Goal: Use online tool/utility: Utilize a website feature to perform a specific function

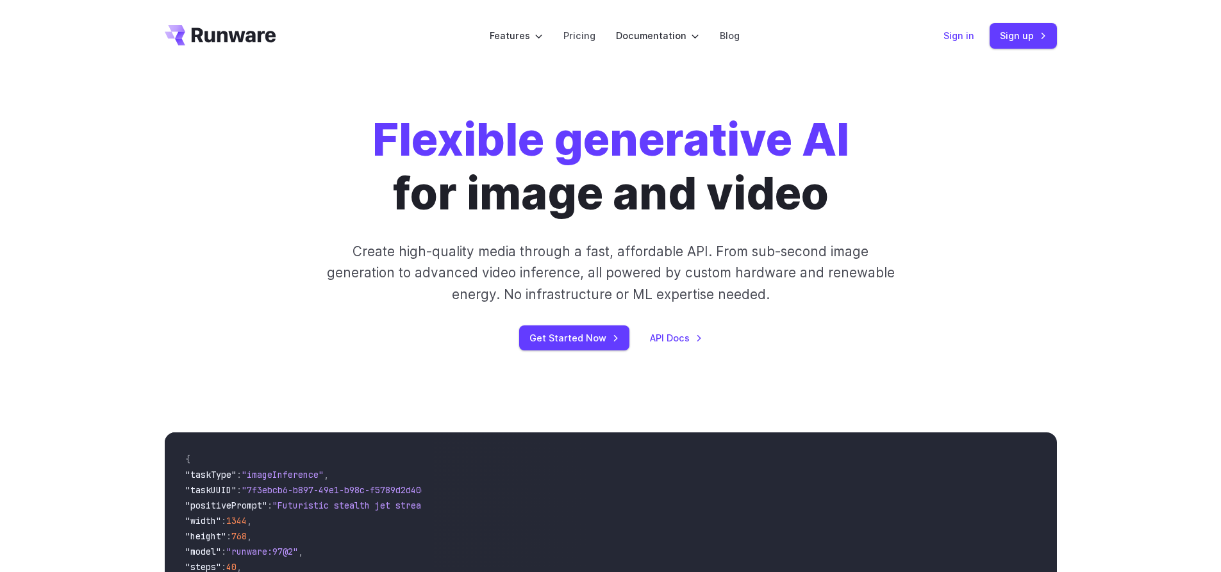
click at [965, 38] on link "Sign in" at bounding box center [958, 35] width 31 height 15
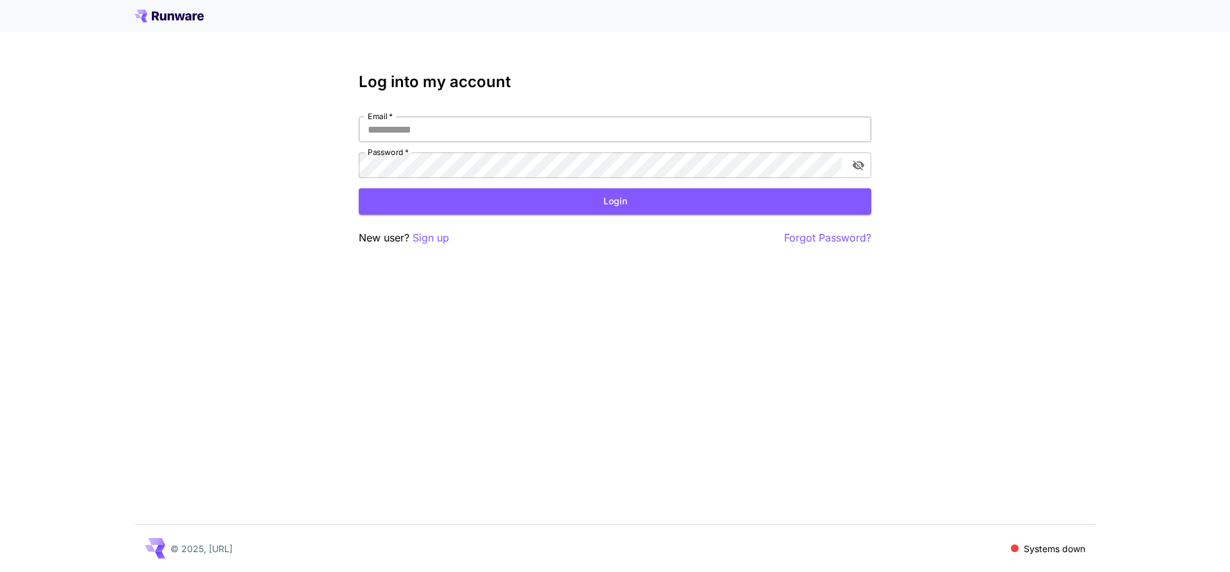
click at [547, 130] on input "Email   *" at bounding box center [615, 130] width 513 height 26
click at [533, 130] on input "Email   *" at bounding box center [615, 130] width 513 height 26
click at [434, 240] on p "Sign up" at bounding box center [431, 238] width 37 height 16
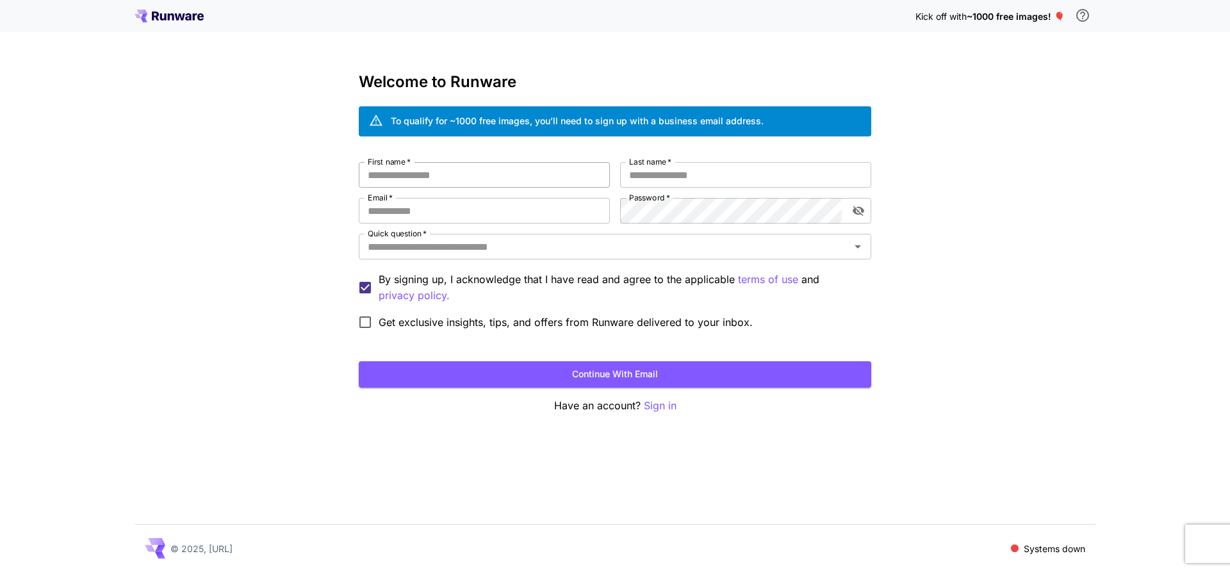
click at [474, 171] on input "First name   *" at bounding box center [484, 175] width 251 height 26
click at [527, 244] on input "Quick question   *" at bounding box center [605, 247] width 484 height 18
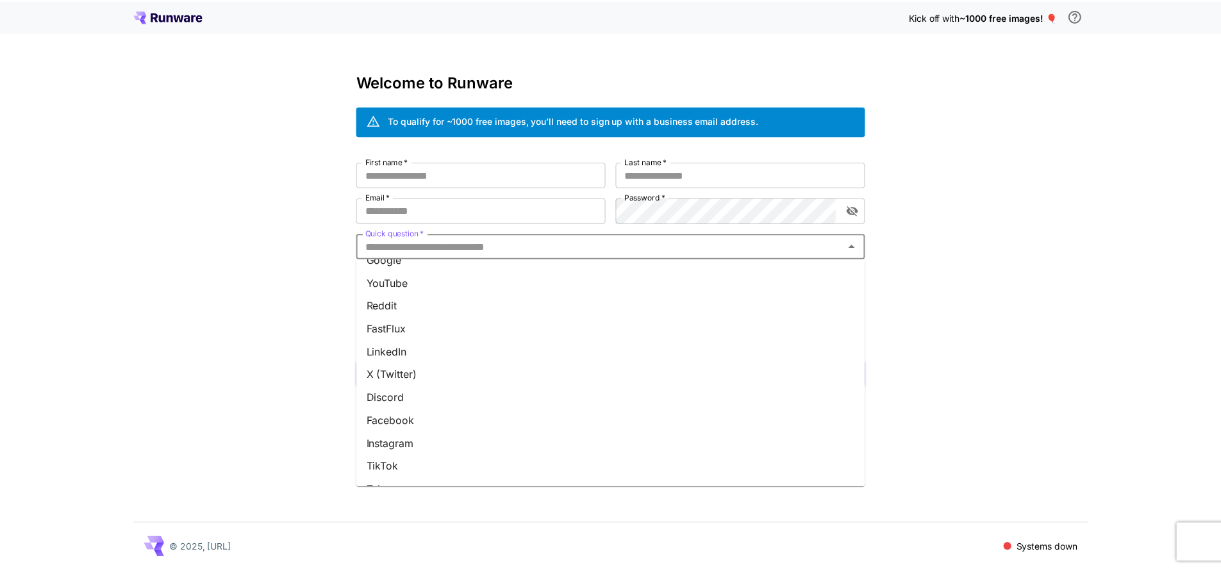
scroll to position [64, 0]
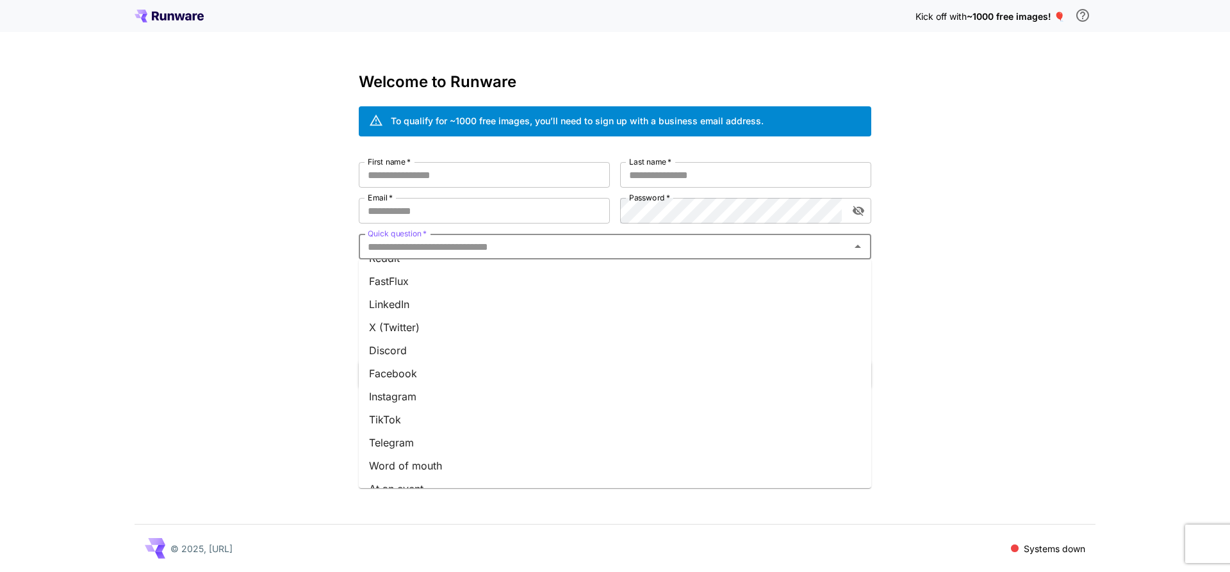
click at [413, 352] on li "Discord" at bounding box center [615, 350] width 513 height 23
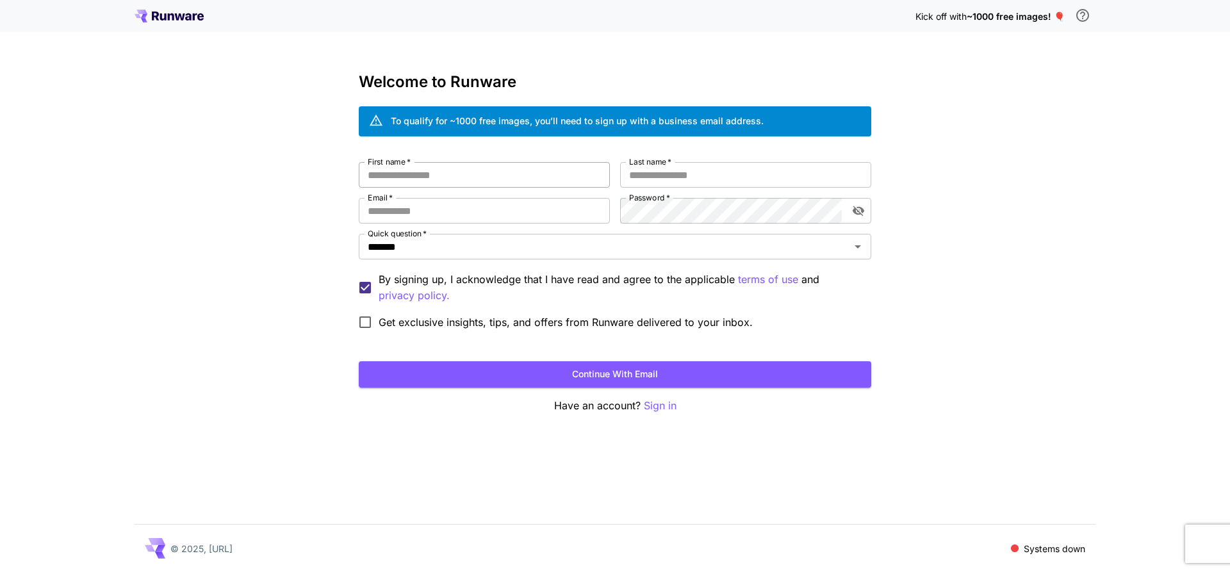
click at [479, 169] on input "First name   *" at bounding box center [484, 175] width 251 height 26
type input "****"
type input "**"
type input "**********"
click at [592, 383] on button "Continue with email" at bounding box center [615, 374] width 513 height 26
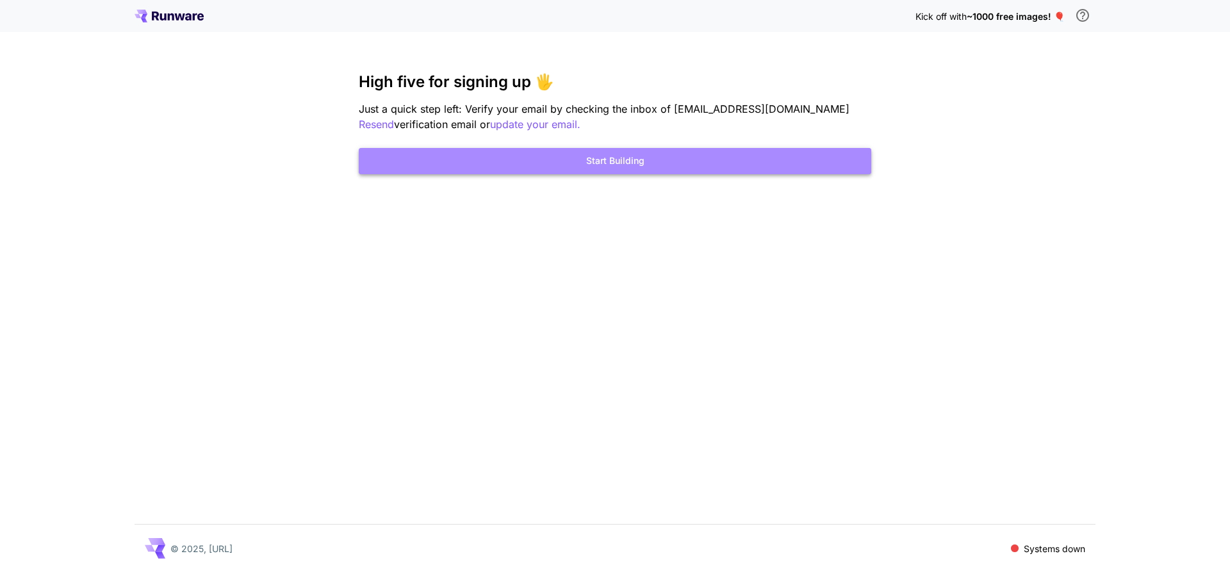
click at [632, 168] on button "Start Building" at bounding box center [615, 161] width 513 height 26
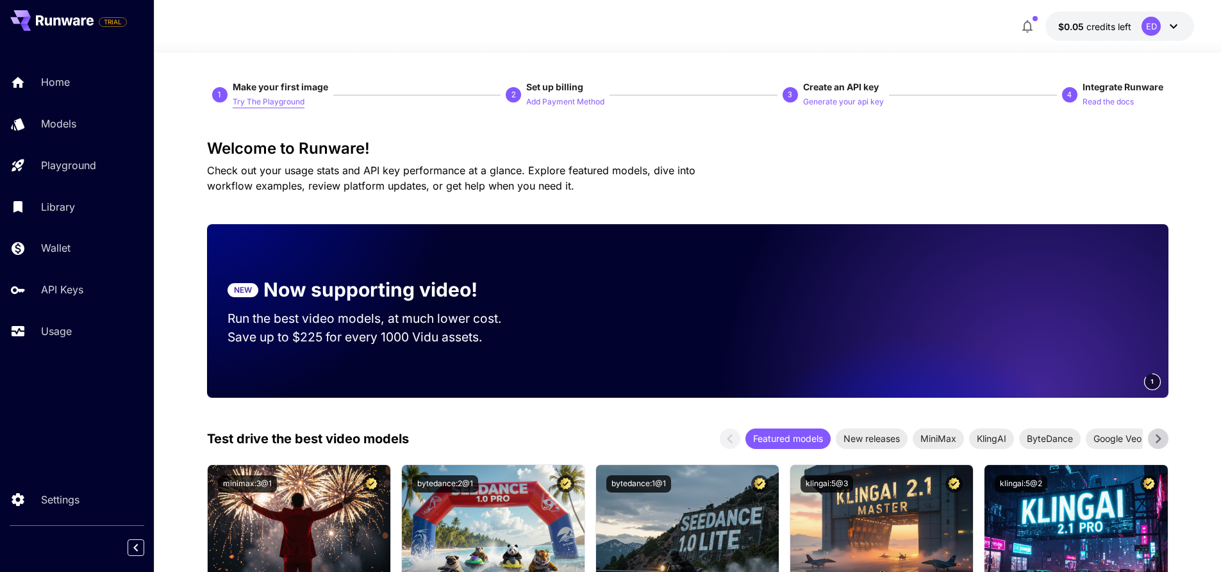
click at [276, 103] on p "Try The Playground" at bounding box center [269, 102] width 72 height 12
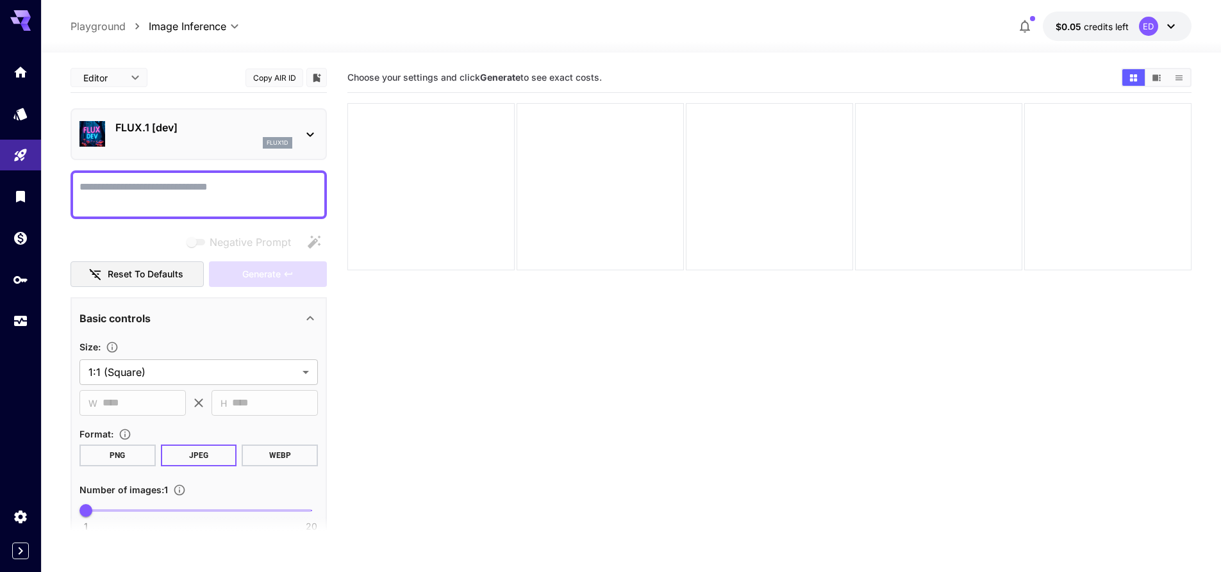
click at [314, 138] on icon at bounding box center [309, 134] width 15 height 15
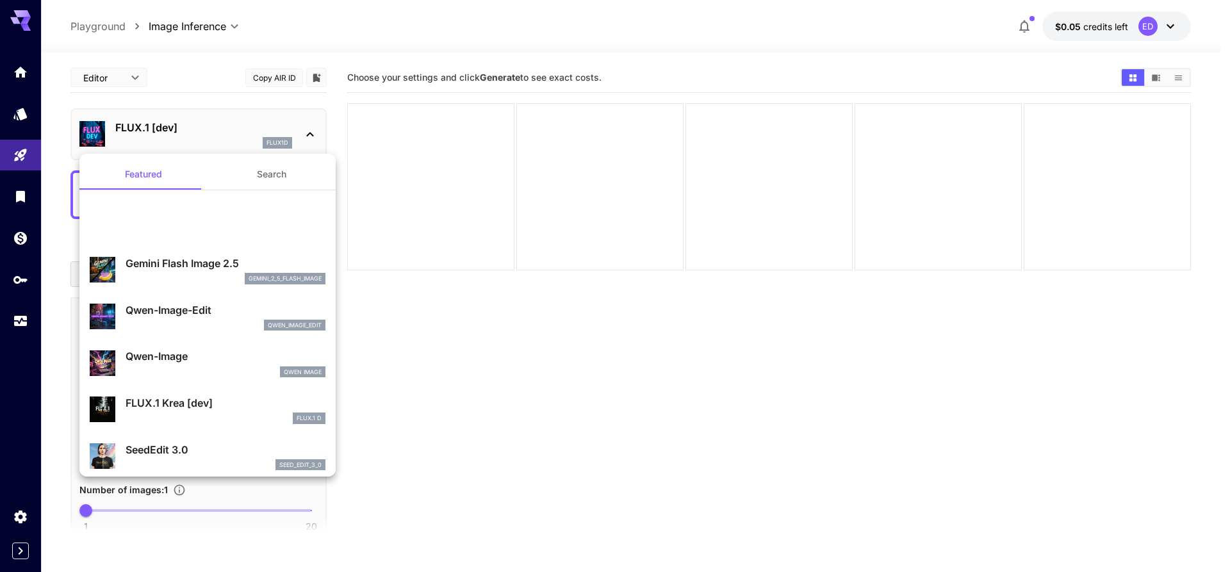
click at [260, 171] on button "Search" at bounding box center [272, 174] width 128 height 31
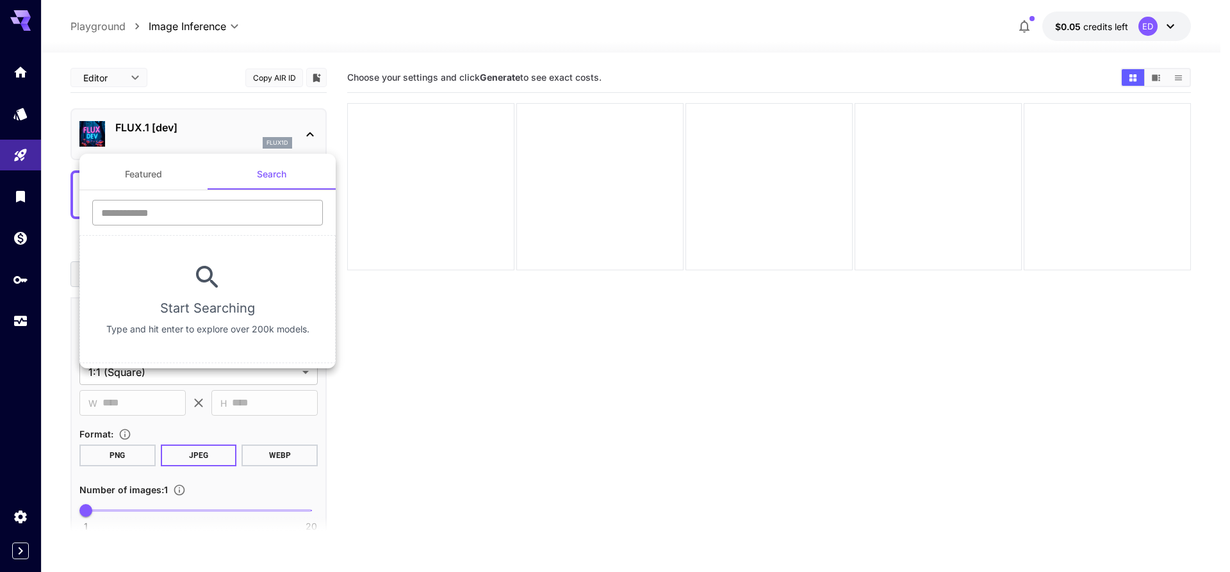
click at [226, 204] on input "text" at bounding box center [207, 213] width 231 height 26
type input "****"
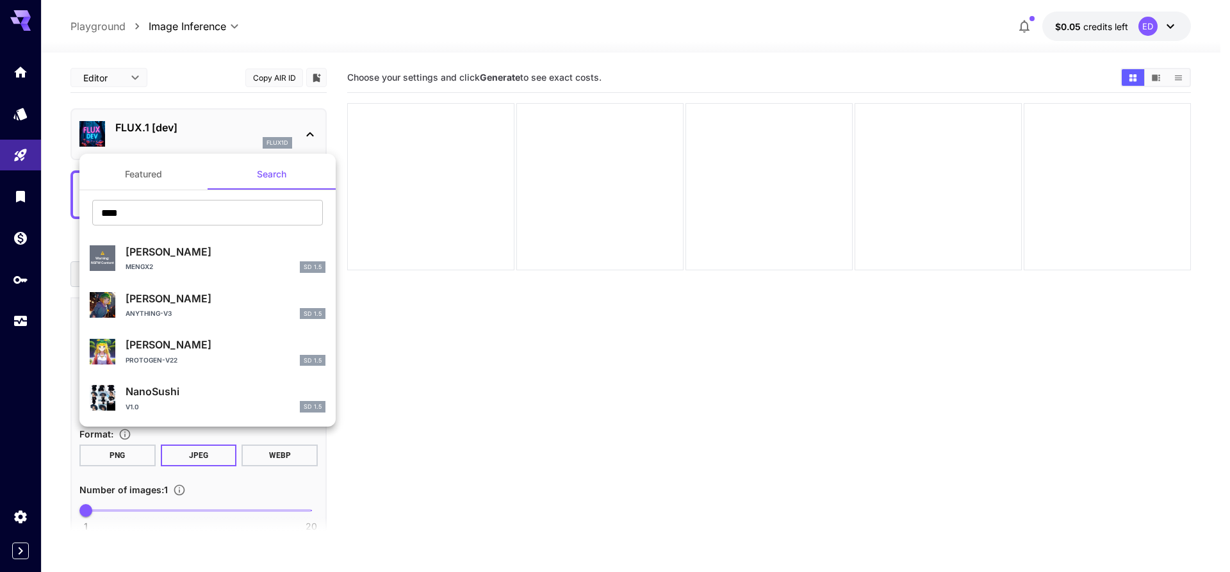
click at [597, 246] on div at bounding box center [615, 286] width 1230 height 572
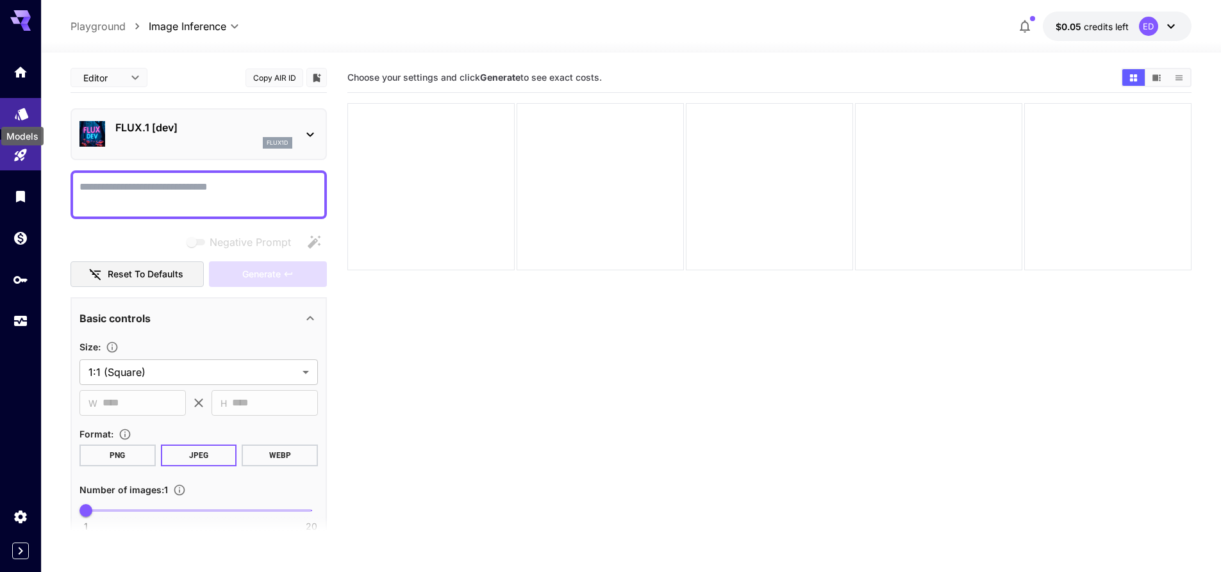
click at [17, 110] on icon "Models" at bounding box center [21, 109] width 15 height 15
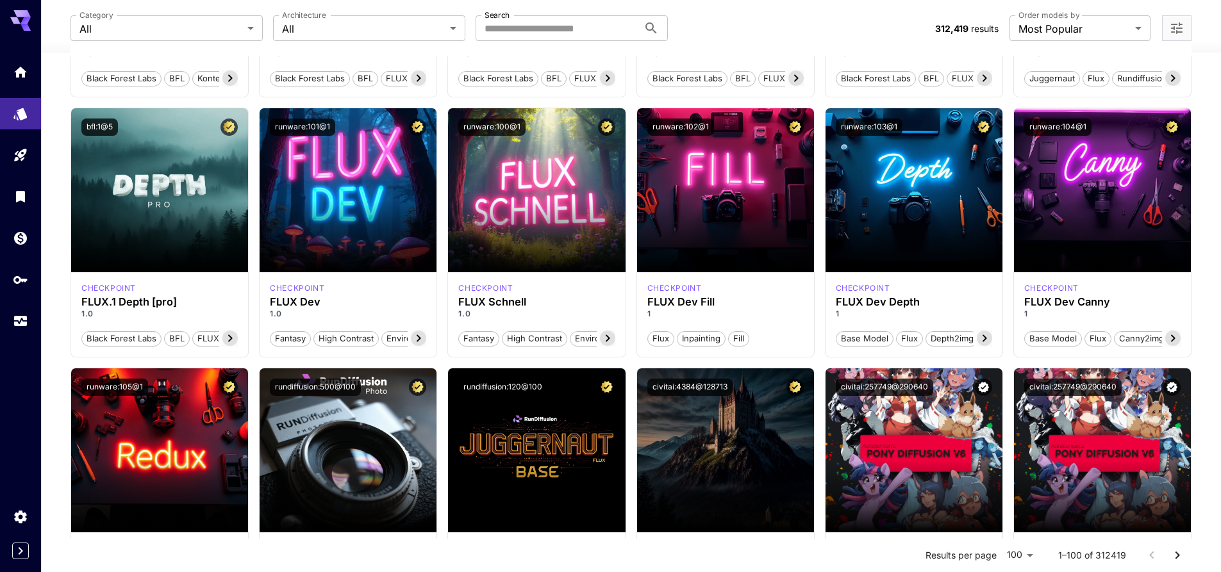
scroll to position [384, 0]
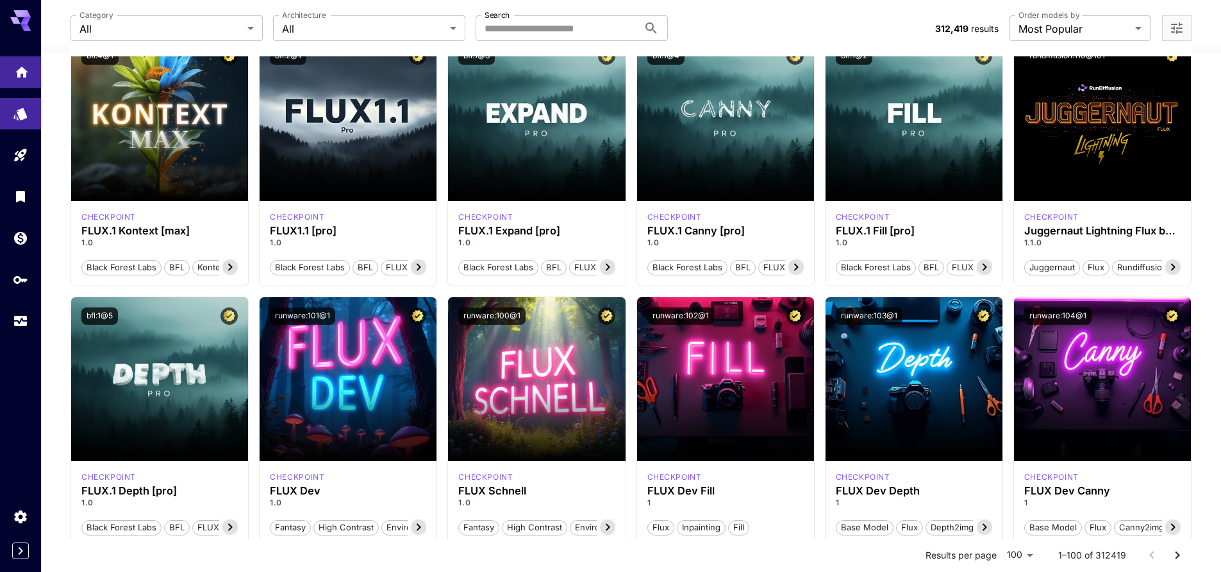
click at [27, 65] on icon "Home" at bounding box center [21, 68] width 15 height 15
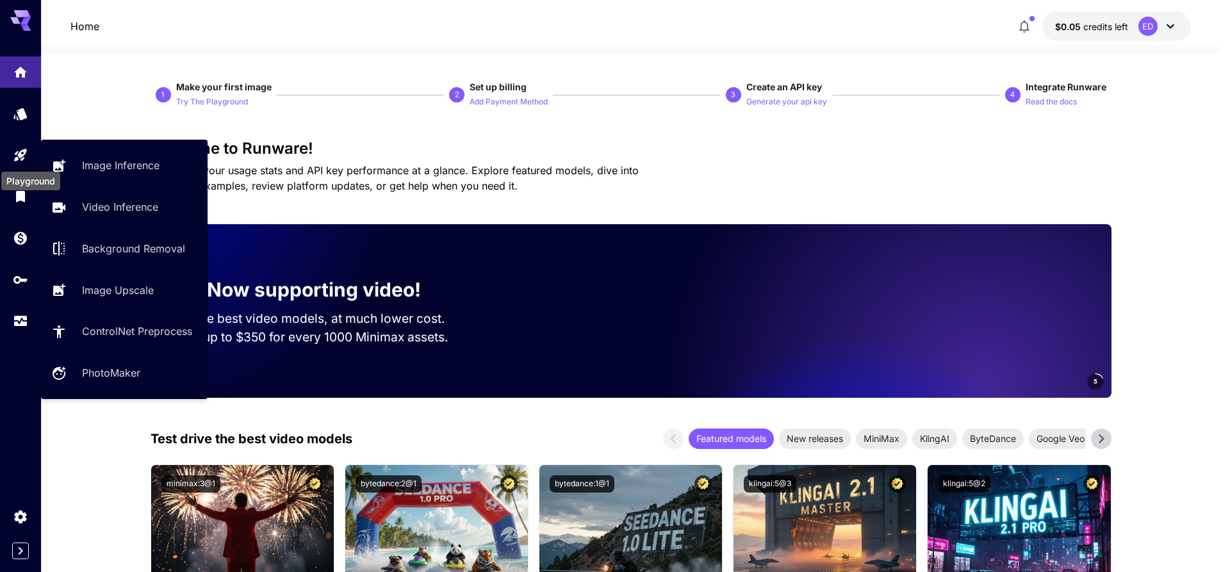
click at [22, 158] on icon "Playground" at bounding box center [20, 151] width 12 height 12
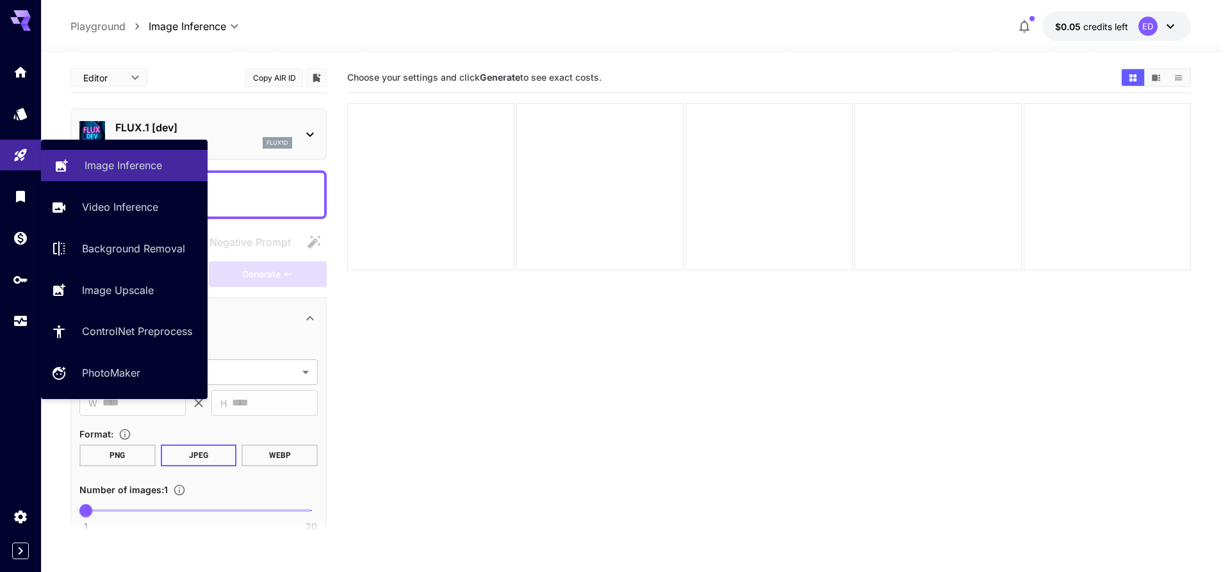
click at [121, 165] on p "Image Inference" at bounding box center [124, 165] width 78 height 15
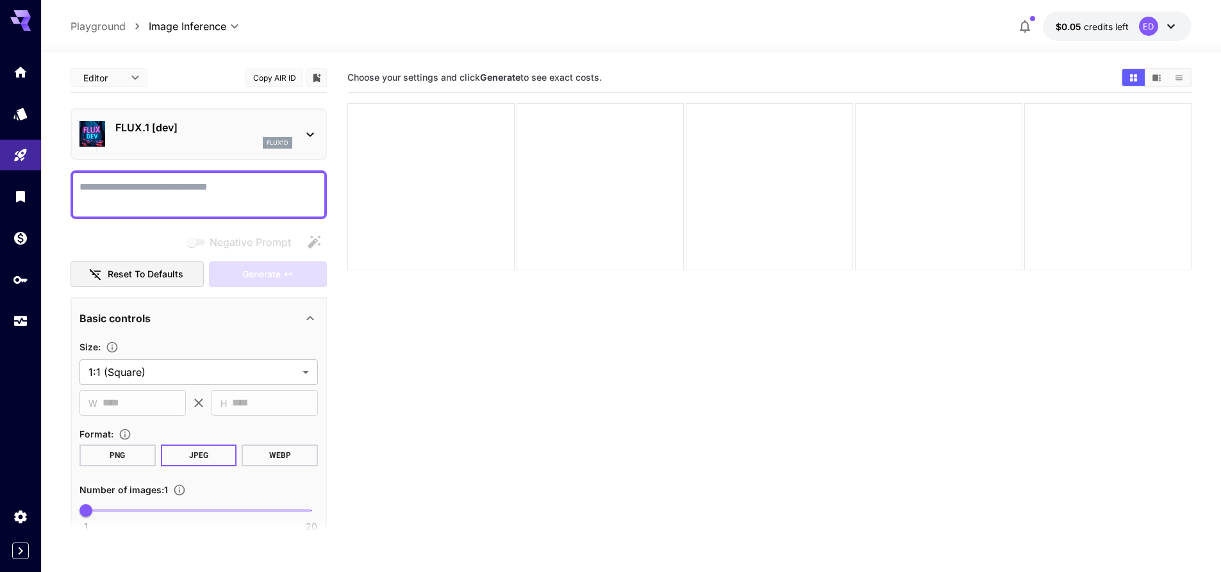
click at [226, 136] on div "FLUX.1 [dev] flux1d" at bounding box center [203, 134] width 177 height 29
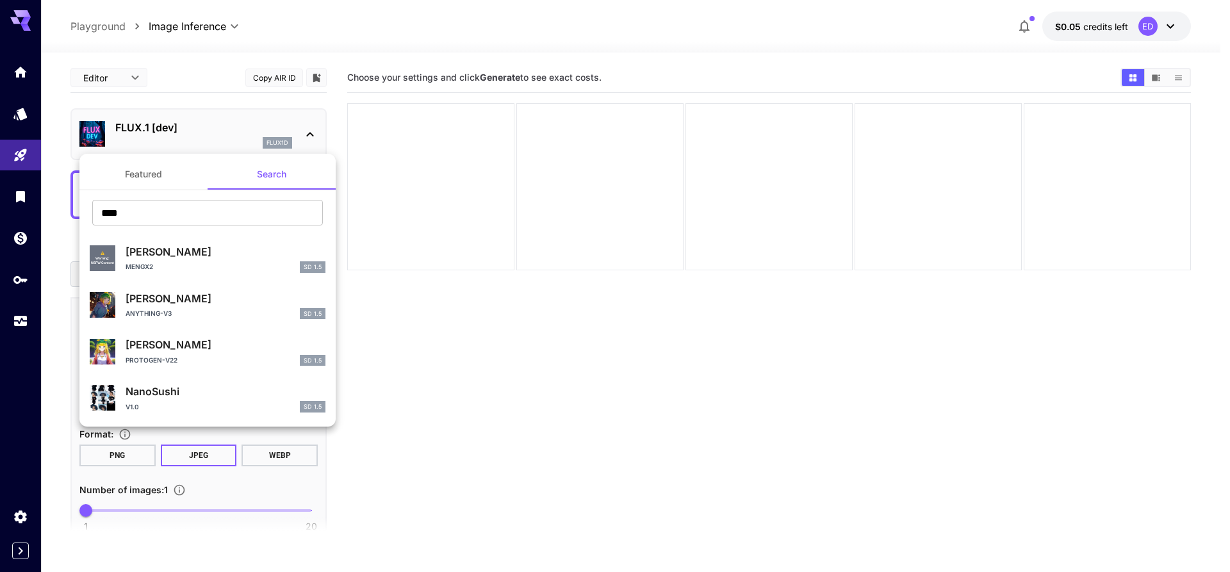
click at [591, 179] on div at bounding box center [615, 286] width 1230 height 572
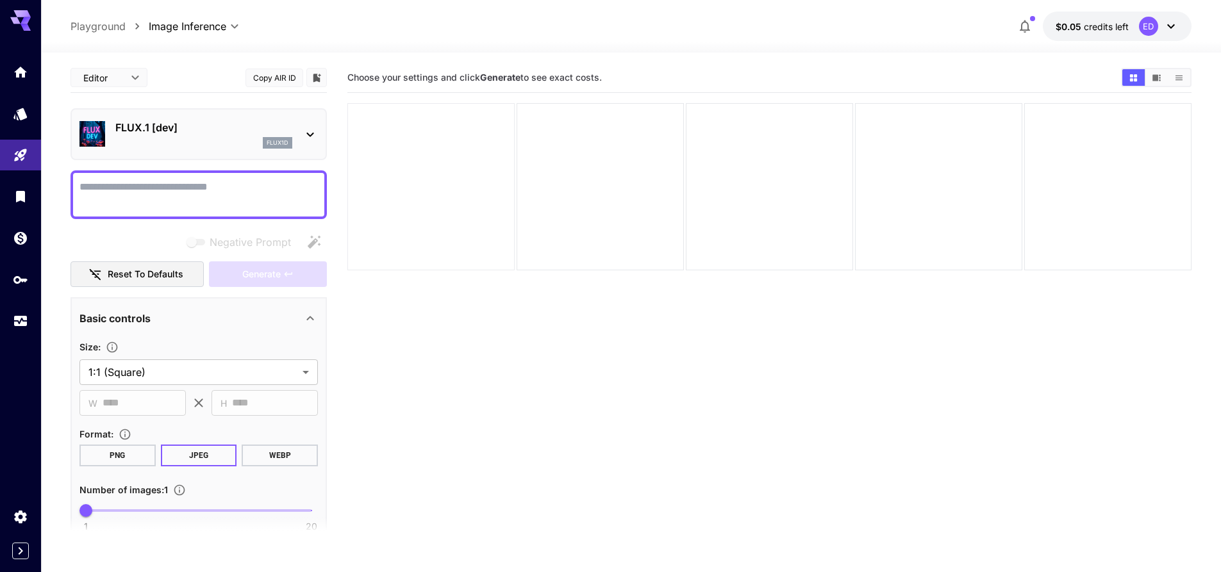
click at [353, 128] on div at bounding box center [430, 186] width 167 height 167
click at [279, 128] on p "FLUX.1 [dev]" at bounding box center [203, 127] width 177 height 15
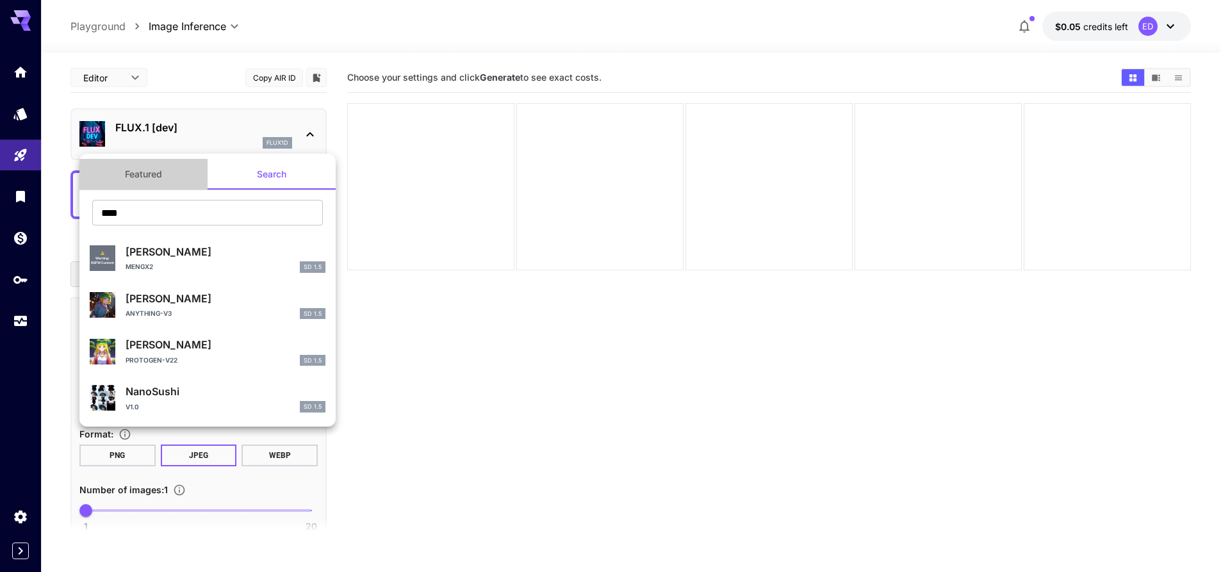
click at [132, 176] on button "Featured" at bounding box center [143, 174] width 128 height 31
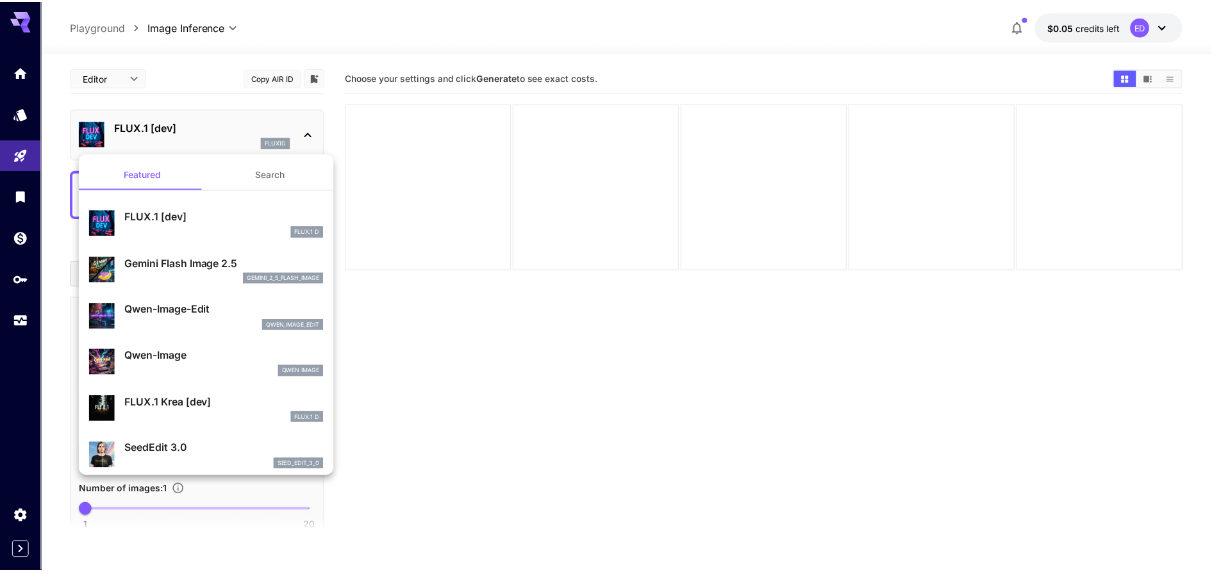
scroll to position [64, 0]
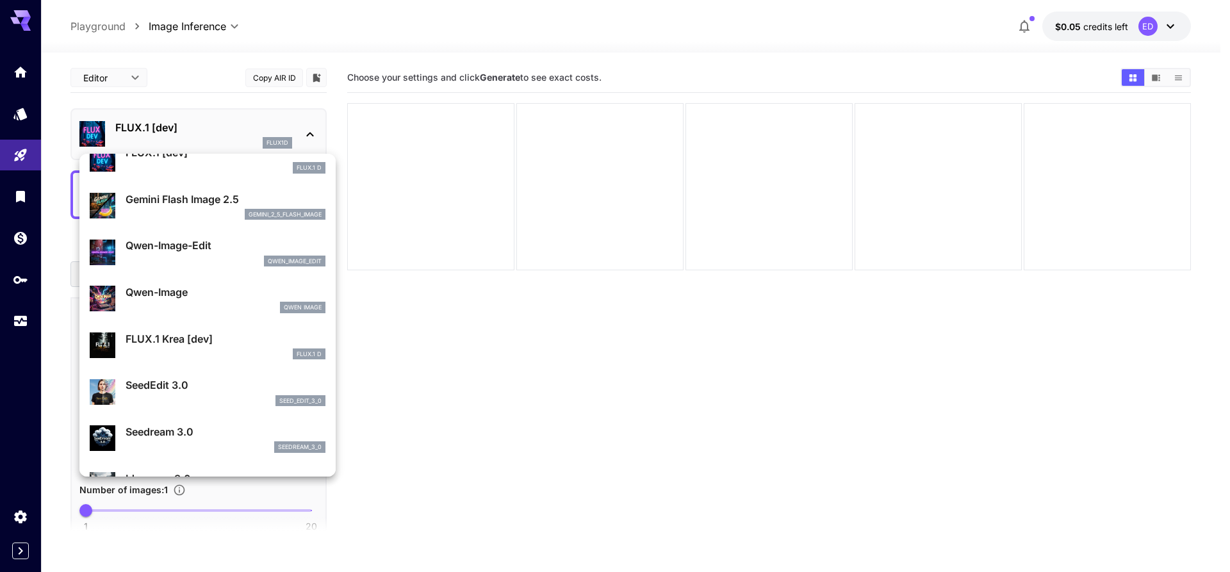
click at [210, 247] on p "Qwen-Image-Edit" at bounding box center [226, 245] width 200 height 15
type input "*"
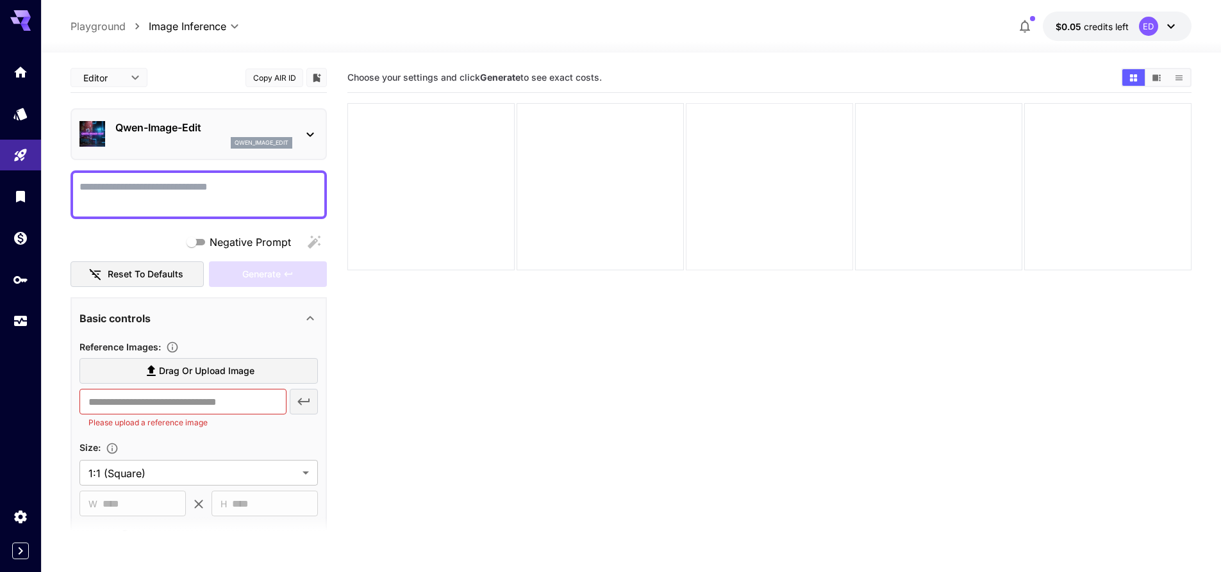
drag, startPoint x: 361, startPoint y: 214, endPoint x: 773, endPoint y: 226, distance: 412.2
click at [773, 226] on div at bounding box center [769, 186] width 844 height 167
click at [212, 185] on textarea "Negative Prompt" at bounding box center [198, 194] width 238 height 31
click at [138, 78] on body "**********" at bounding box center [610, 337] width 1221 height 674
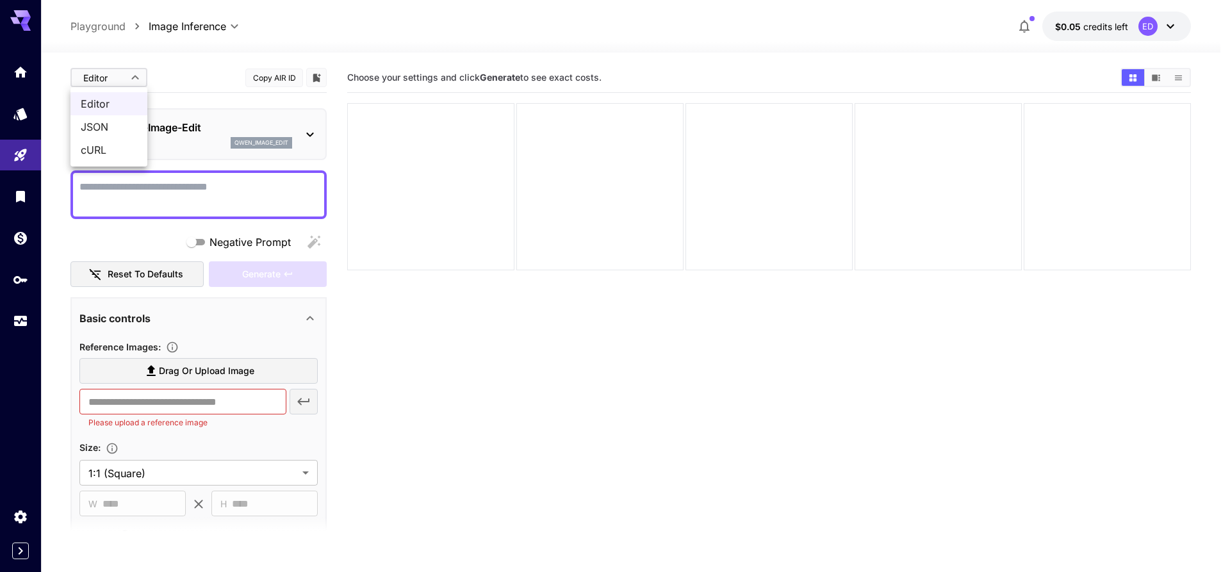
click at [552, 145] on div at bounding box center [615, 286] width 1230 height 572
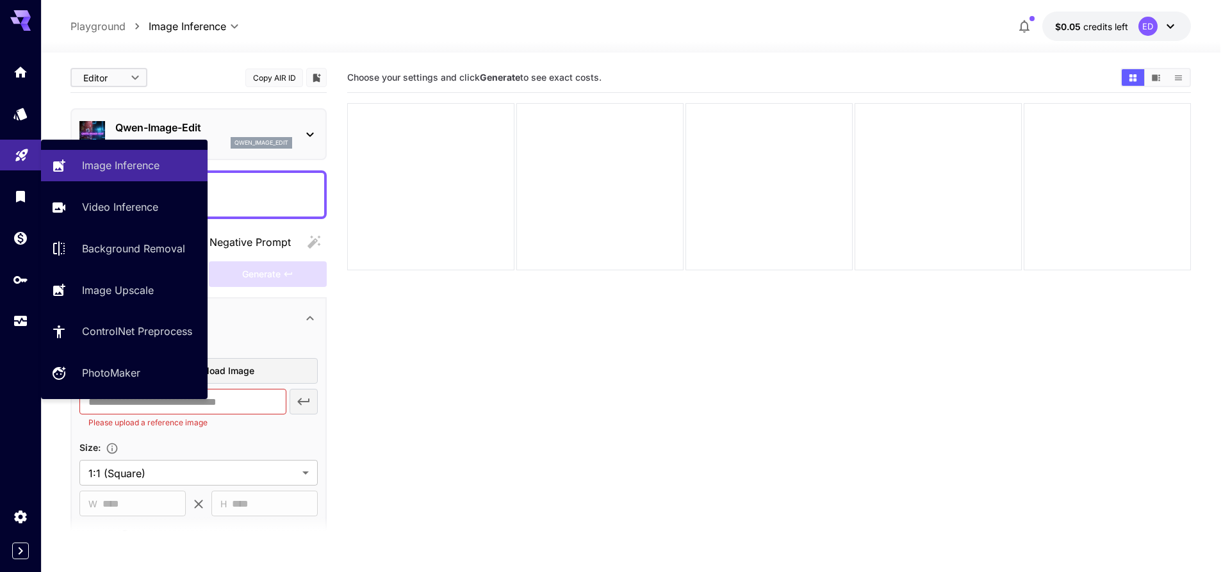
click at [20, 151] on icon "Playground" at bounding box center [21, 151] width 12 height 12
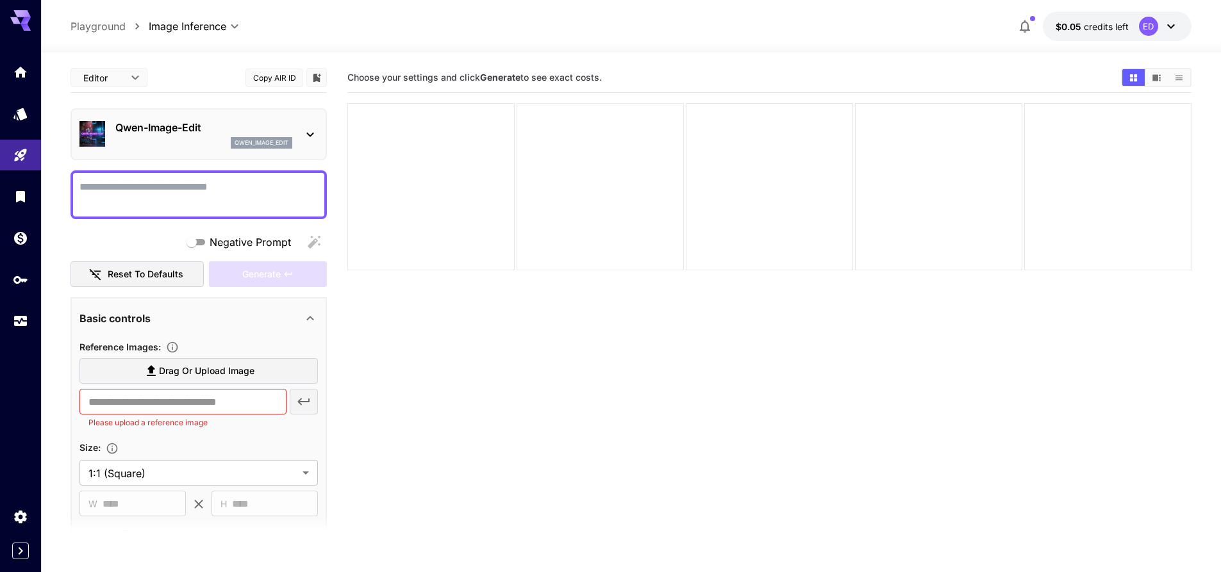
click at [543, 210] on div at bounding box center [599, 186] width 167 height 167
click at [231, 375] on span "Drag or upload image" at bounding box center [206, 371] width 95 height 16
click at [0, 0] on input "Drag or upload image" at bounding box center [0, 0] width 0 height 0
type input "**********"
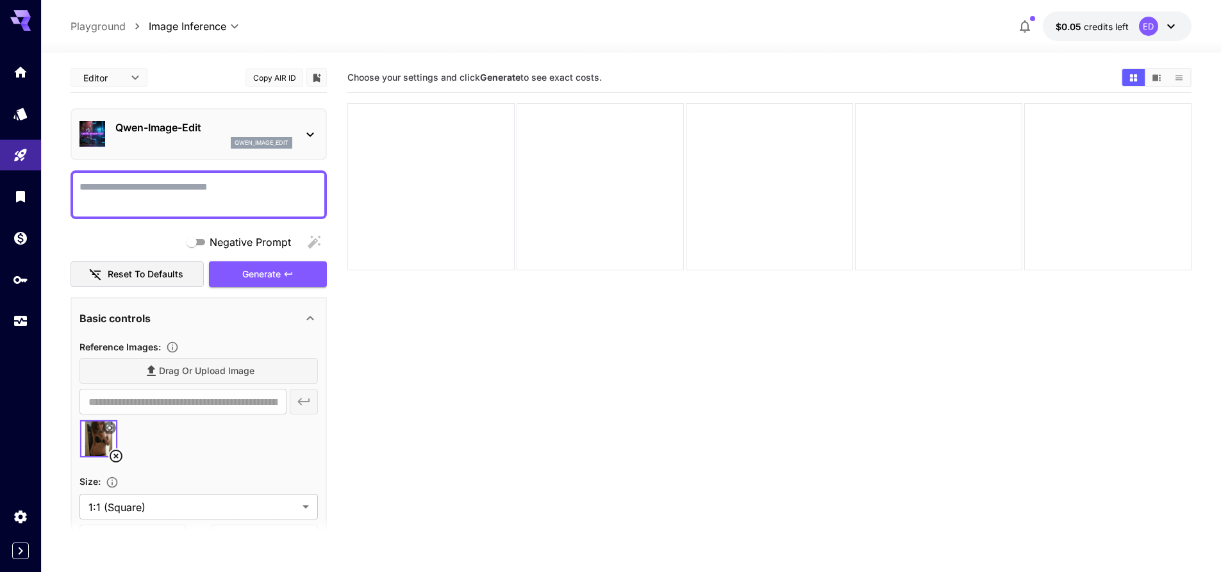
click at [187, 188] on textarea "Negative Prompt" at bounding box center [198, 194] width 238 height 31
type textarea "********"
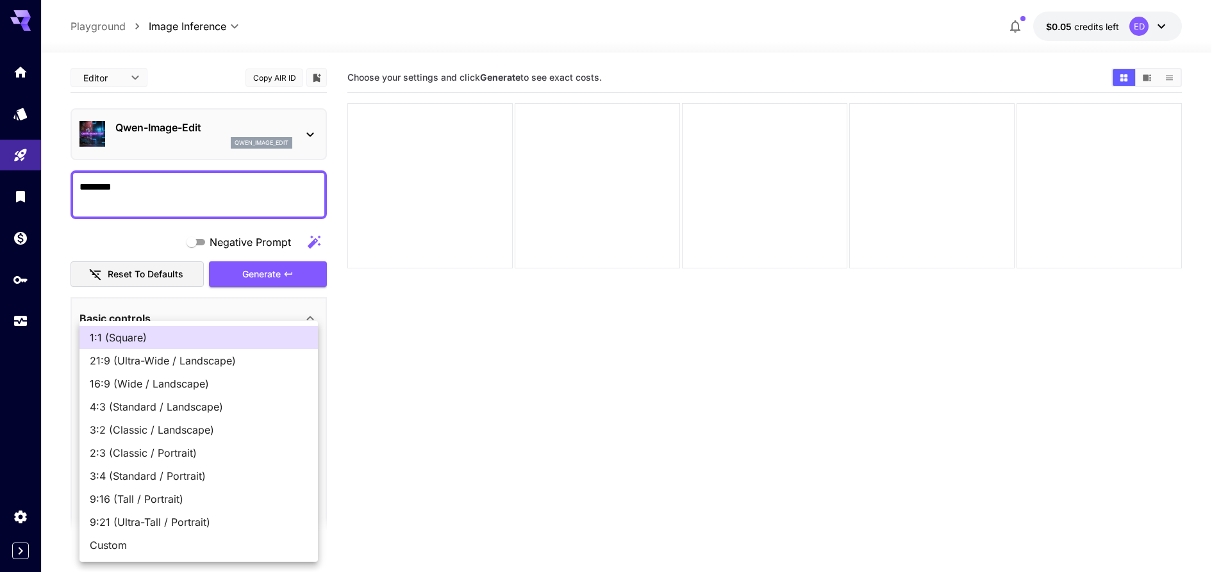
click at [190, 512] on body "**********" at bounding box center [610, 337] width 1221 height 674
click at [197, 493] on span "9:16 (Tall / Portrait)" at bounding box center [199, 499] width 218 height 15
type input "**********"
type input "***"
type input "****"
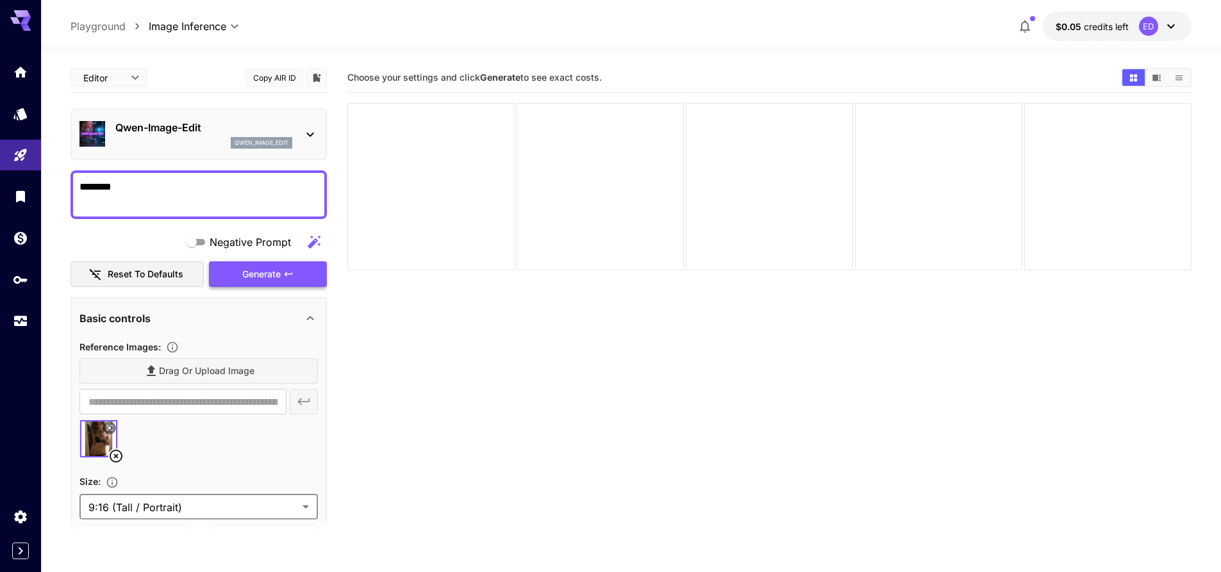
click at [251, 274] on span "Generate" at bounding box center [261, 275] width 38 height 16
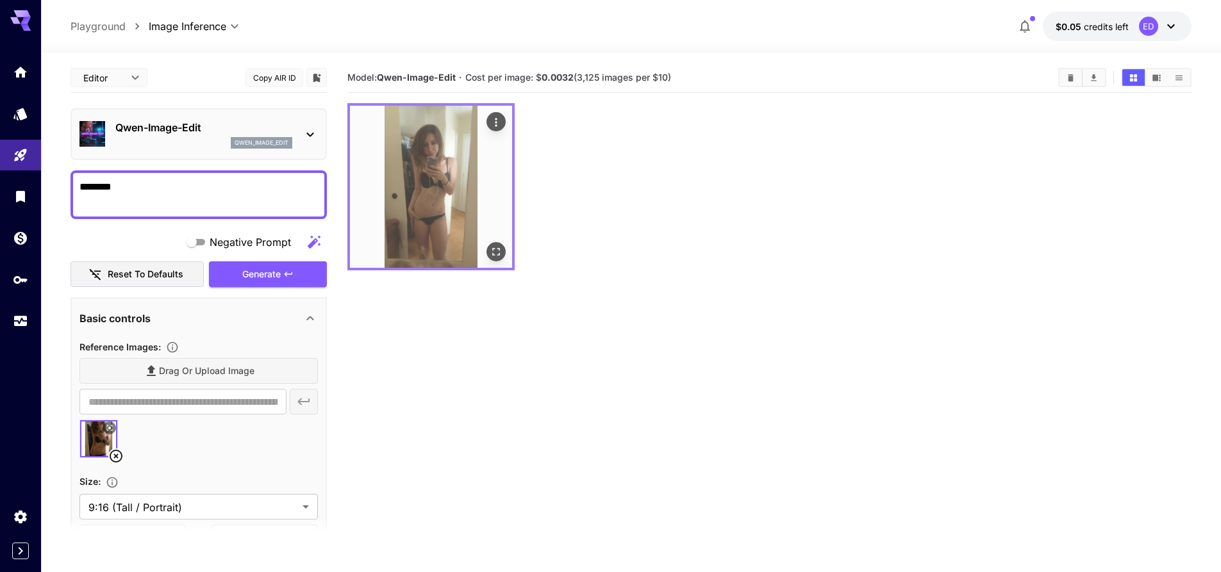
click at [443, 194] on img at bounding box center [431, 187] width 162 height 162
click at [499, 254] on icon "Open in fullscreen" at bounding box center [496, 252] width 8 height 8
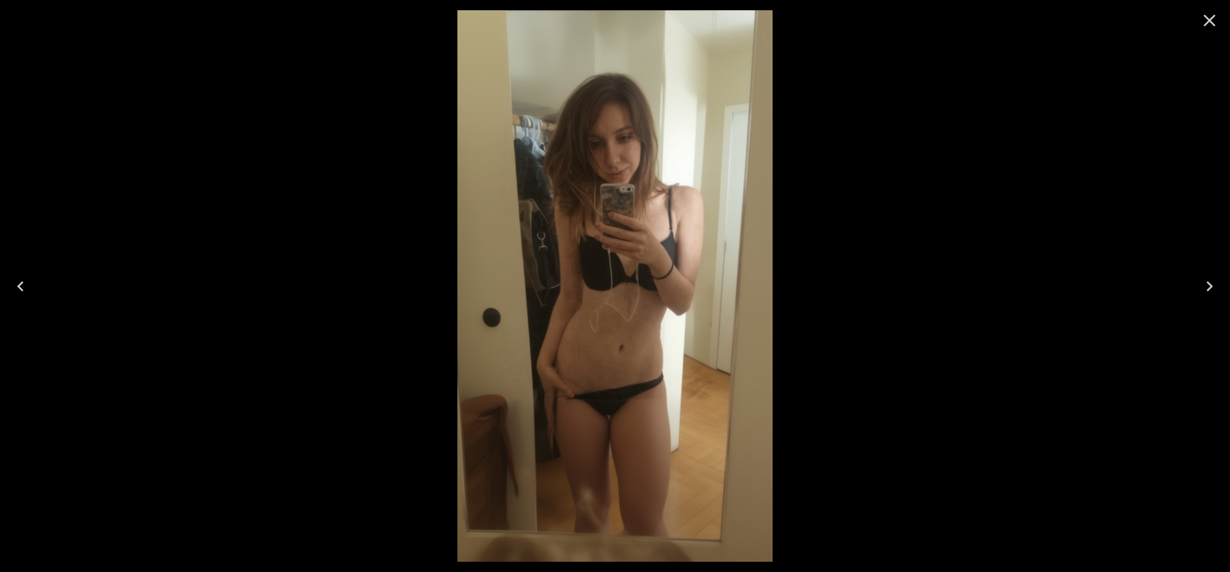
click at [1209, 17] on icon "Close" at bounding box center [1210, 20] width 21 height 21
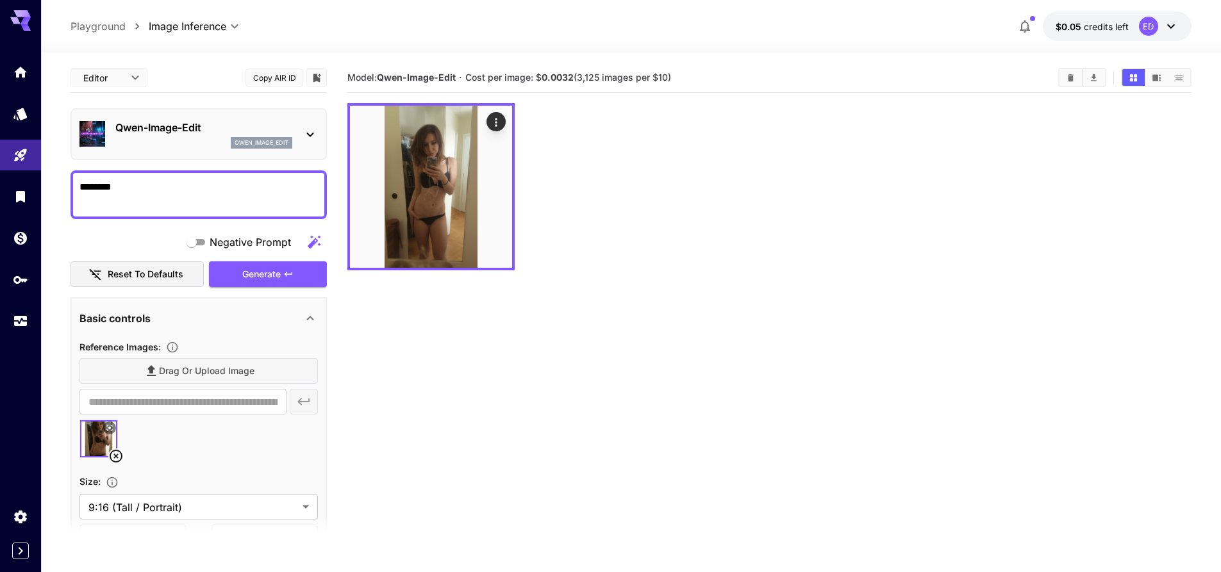
click at [117, 454] on icon at bounding box center [115, 456] width 15 height 15
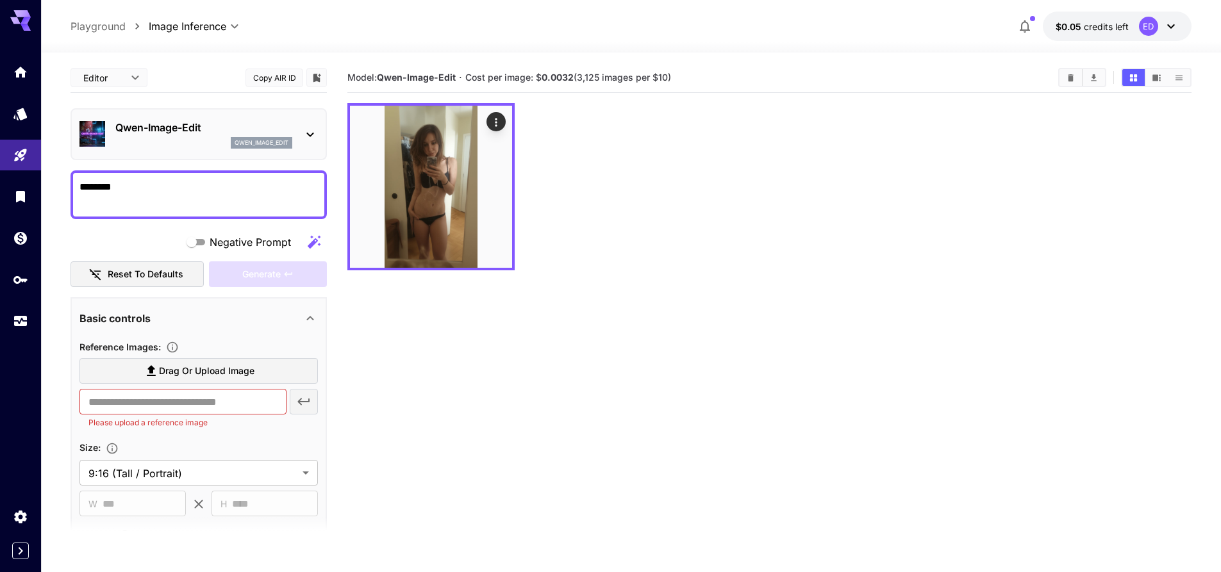
click at [221, 360] on label "Drag or upload image" at bounding box center [198, 371] width 238 height 26
click at [0, 0] on input "Drag or upload image" at bounding box center [0, 0] width 0 height 0
type input "**********"
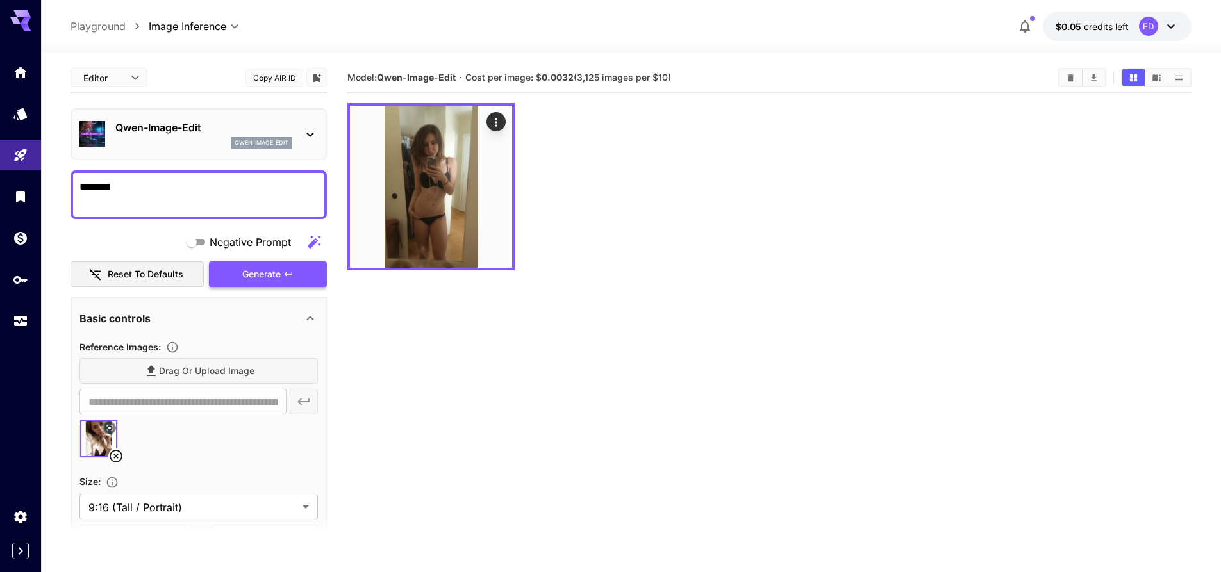
click at [251, 270] on span "Generate" at bounding box center [261, 275] width 38 height 16
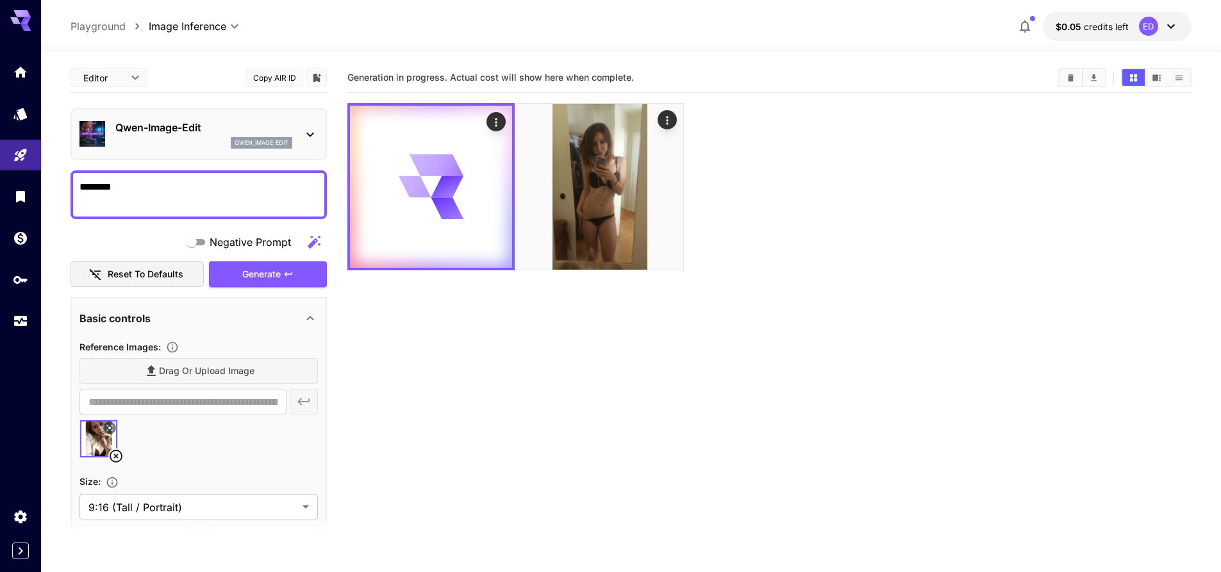
click at [190, 371] on div "Drag or upload image" at bounding box center [198, 371] width 238 height 26
click at [147, 372] on div "Drag or upload image" at bounding box center [198, 371] width 238 height 26
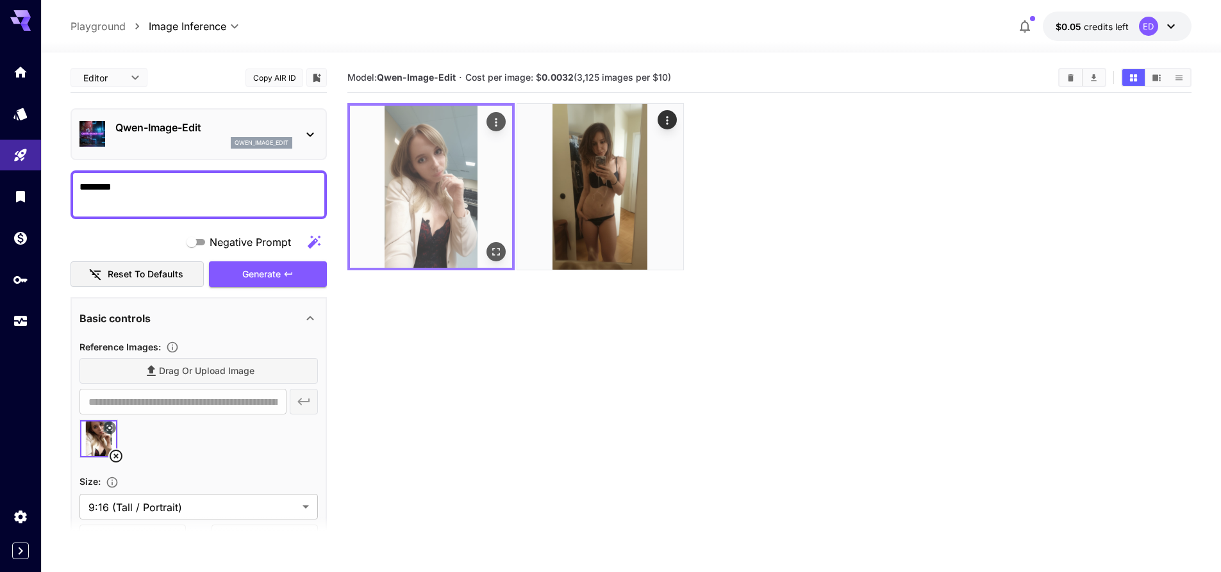
click at [431, 186] on img at bounding box center [431, 187] width 162 height 162
click at [496, 256] on icon "Open in fullscreen" at bounding box center [496, 251] width 13 height 13
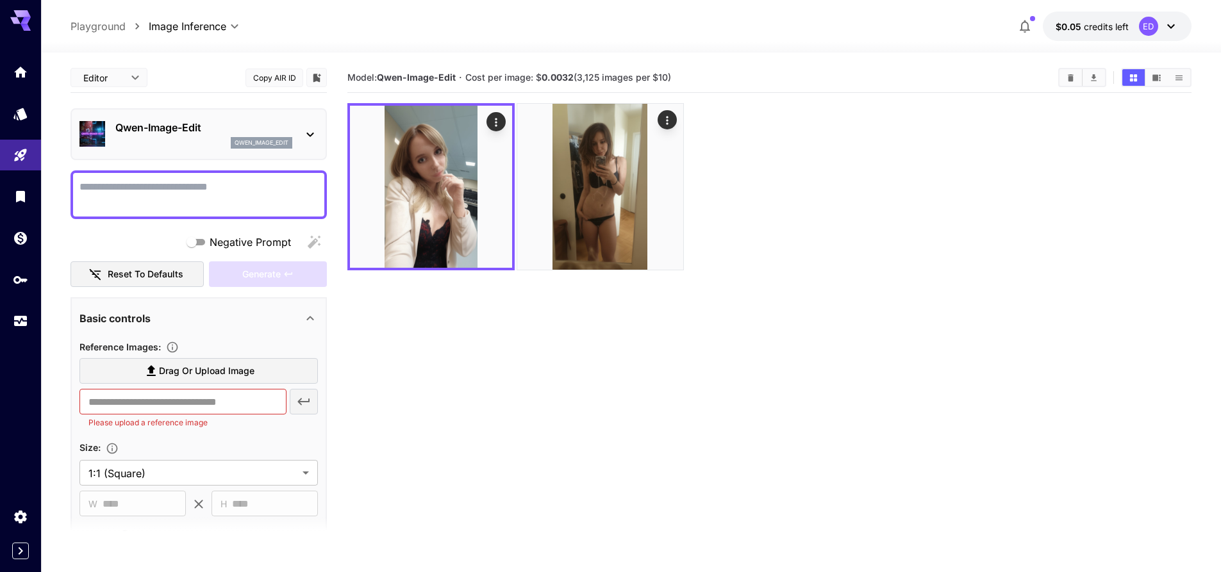
click at [242, 363] on span "Drag or upload image" at bounding box center [206, 371] width 95 height 16
click at [0, 0] on input "Drag or upload image" at bounding box center [0, 0] width 0 height 0
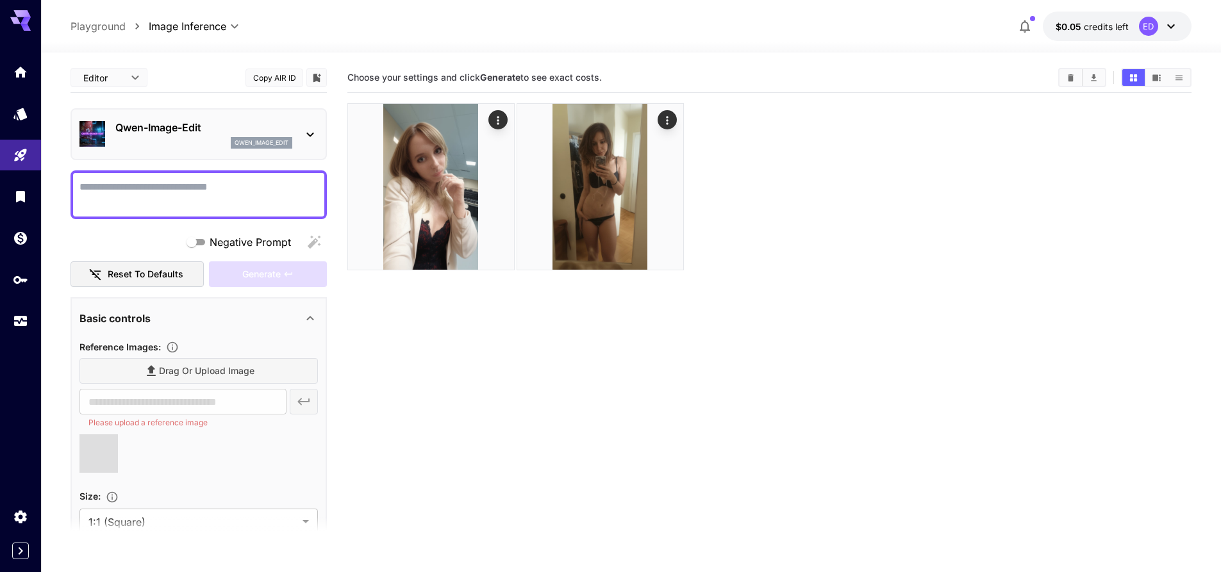
type input "**********"
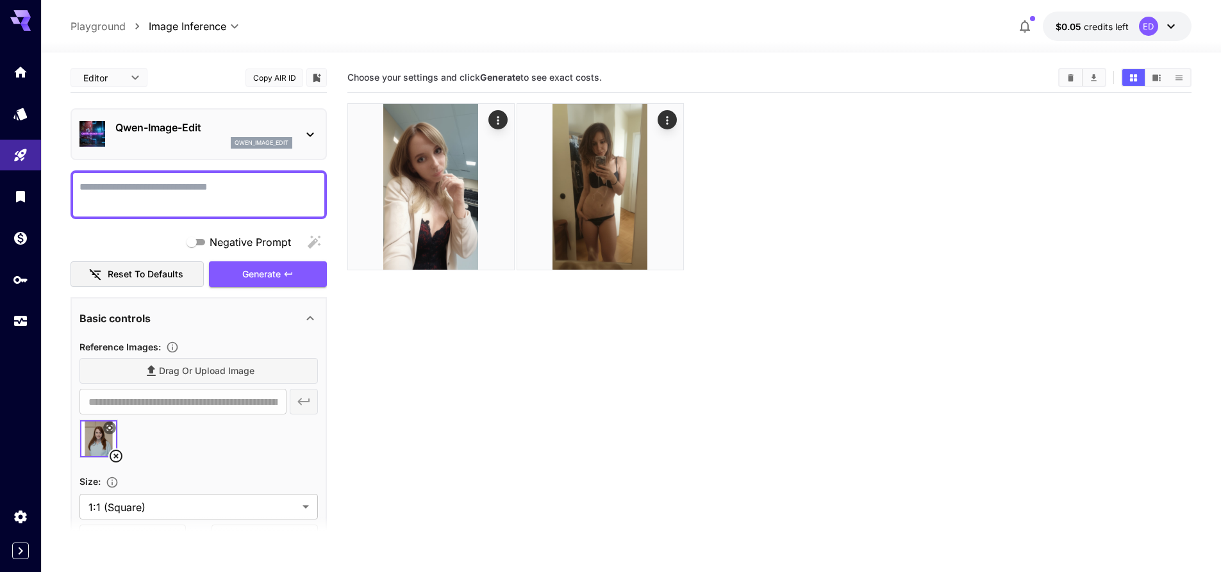
click at [158, 192] on textarea "Negative Prompt" at bounding box center [198, 194] width 238 height 31
click at [125, 199] on textarea "Negative Prompt" at bounding box center [198, 194] width 238 height 31
type textarea "*"
click at [194, 183] on textarea "Negative Prompt" at bounding box center [198, 194] width 238 height 31
type textarea "**********"
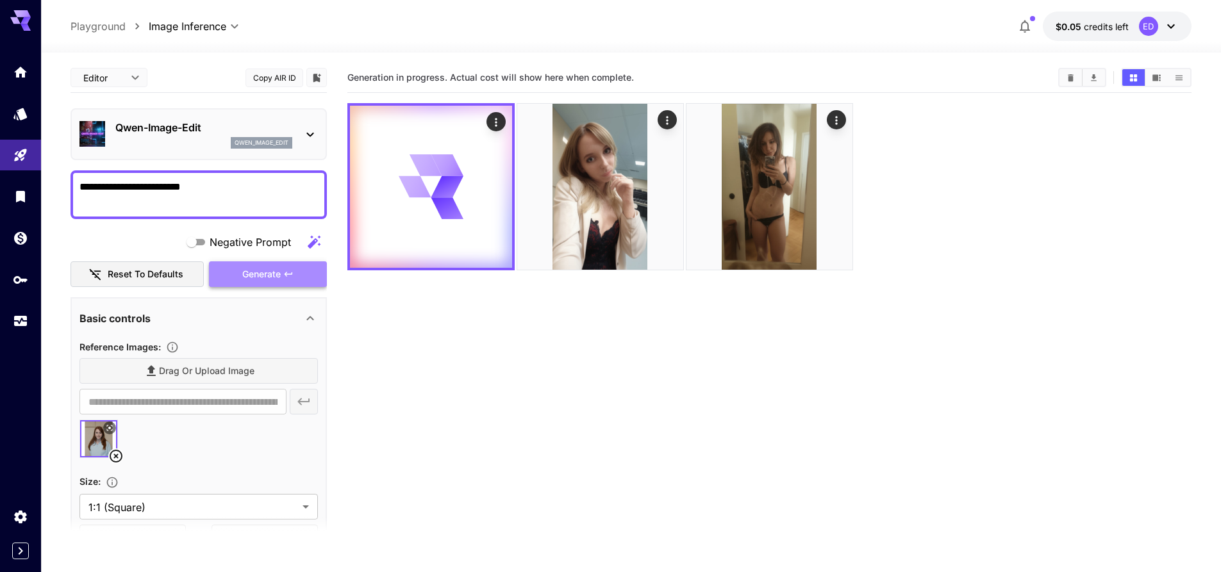
click at [293, 269] on icon "button" at bounding box center [288, 274] width 10 height 10
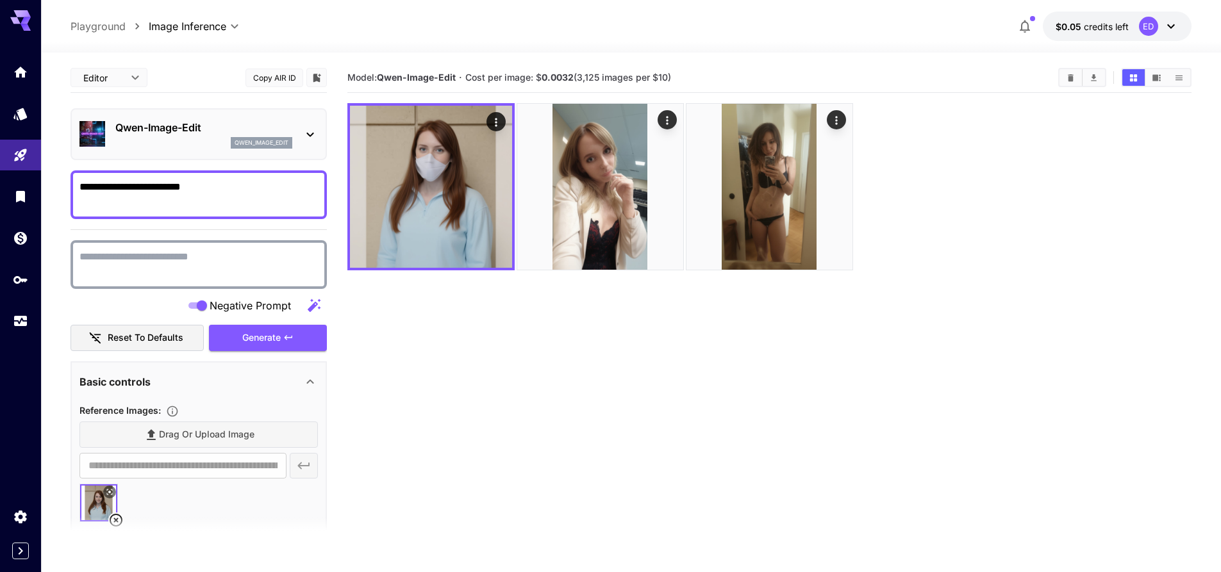
click at [165, 261] on textarea "Negative Prompt" at bounding box center [198, 264] width 238 height 31
type textarea "****"
click at [269, 335] on span "Generate" at bounding box center [261, 338] width 38 height 16
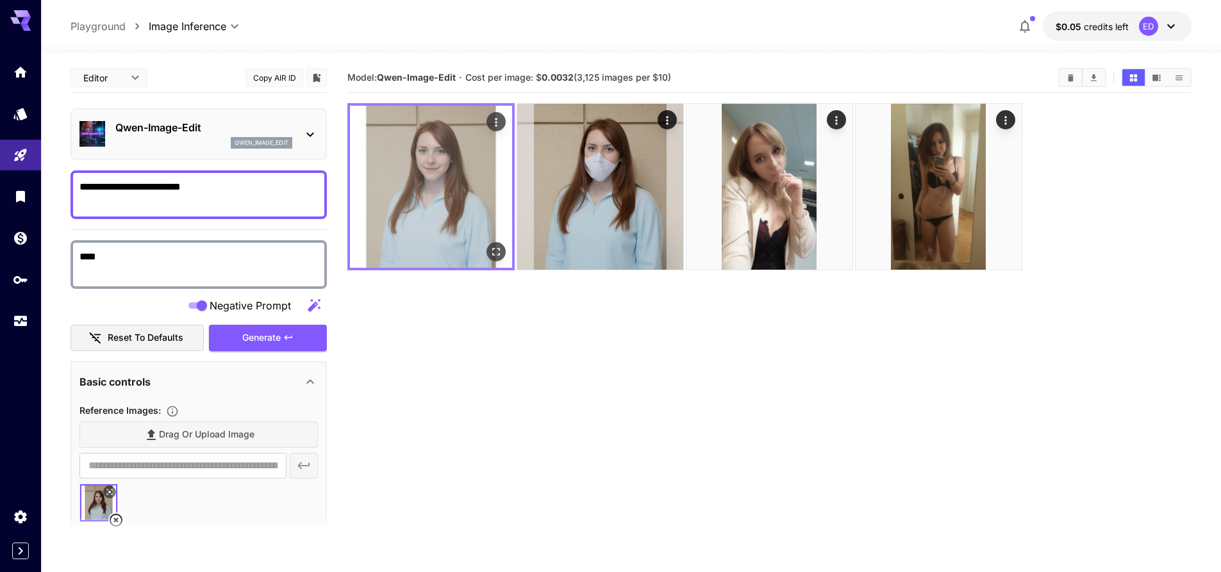
click at [428, 206] on img at bounding box center [431, 187] width 162 height 162
click at [494, 247] on icon "Open in fullscreen" at bounding box center [496, 251] width 13 height 13
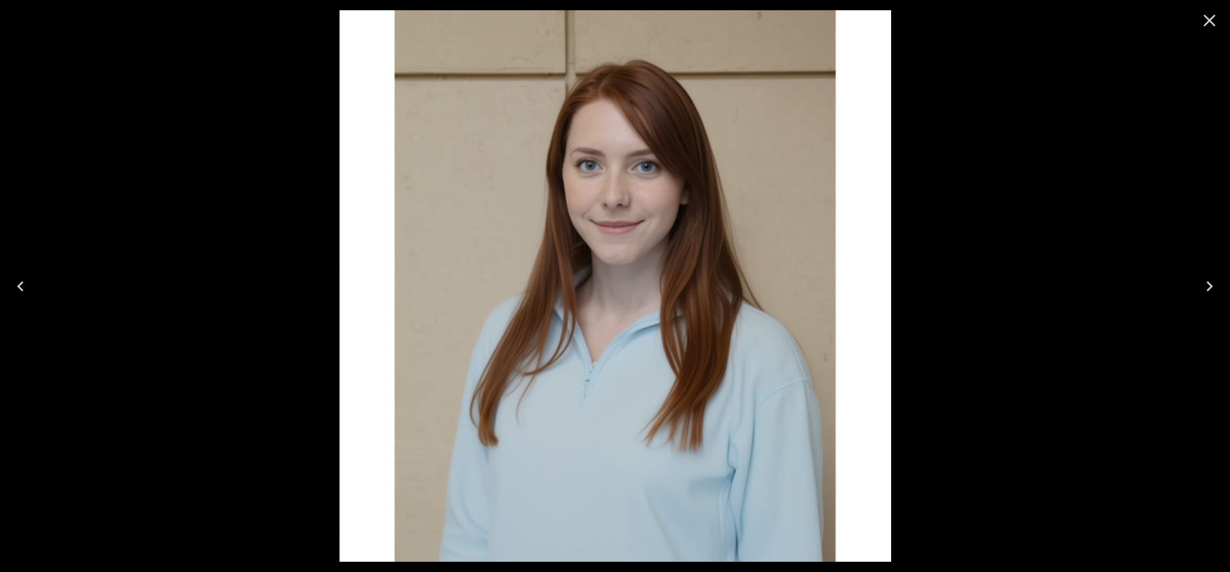
click at [1211, 16] on icon "Close" at bounding box center [1210, 20] width 21 height 21
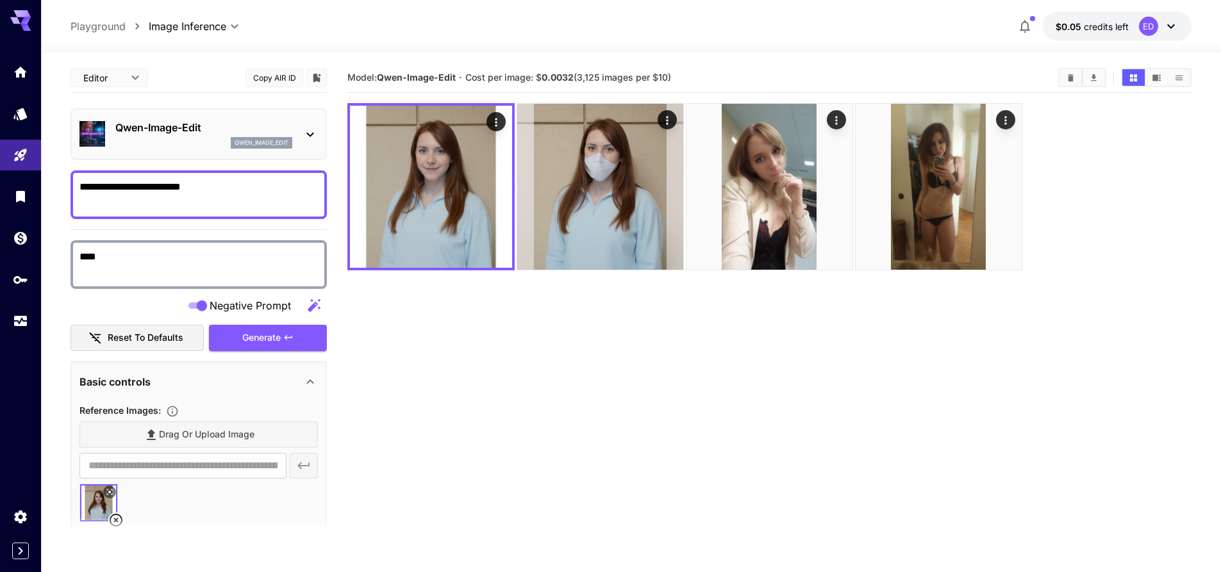
click at [228, 435] on div "Drag or upload image" at bounding box center [198, 435] width 238 height 26
click at [191, 434] on div "Drag or upload image" at bounding box center [198, 435] width 238 height 26
click at [150, 440] on div "Drag or upload image" at bounding box center [198, 435] width 238 height 26
click at [158, 427] on div "Drag or upload image" at bounding box center [198, 435] width 238 height 26
click at [118, 516] on icon at bounding box center [115, 520] width 15 height 15
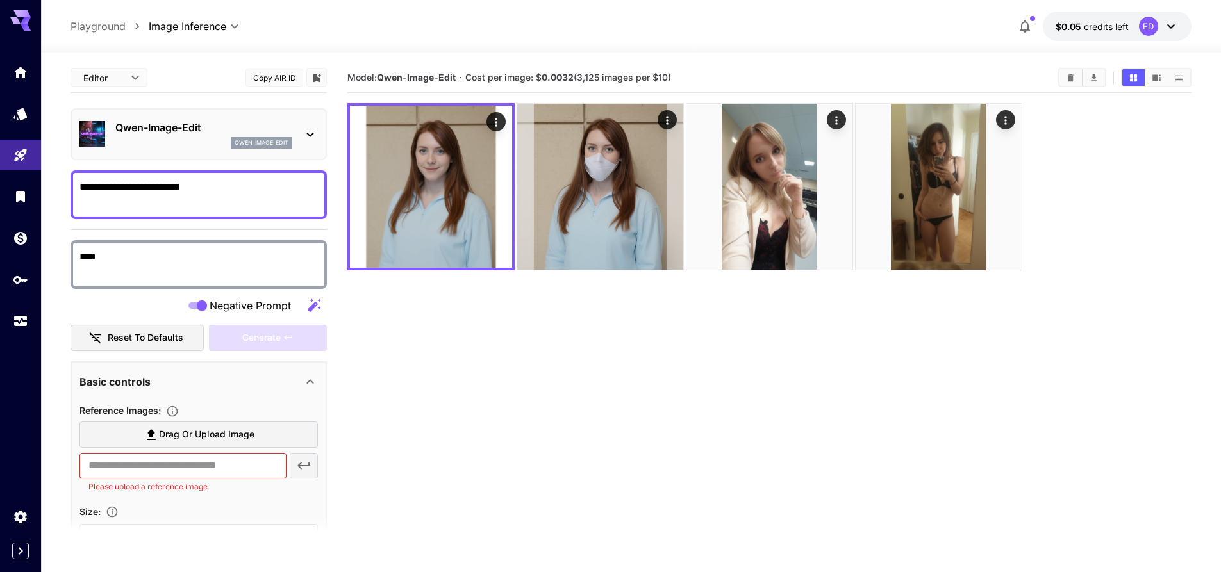
click at [181, 435] on span "Drag or upload image" at bounding box center [206, 435] width 95 height 16
click at [0, 0] on input "Drag or upload image" at bounding box center [0, 0] width 0 height 0
click at [177, 436] on span "Drag or upload image" at bounding box center [206, 435] width 95 height 16
click at [0, 0] on input "Drag or upload image" at bounding box center [0, 0] width 0 height 0
type input "**********"
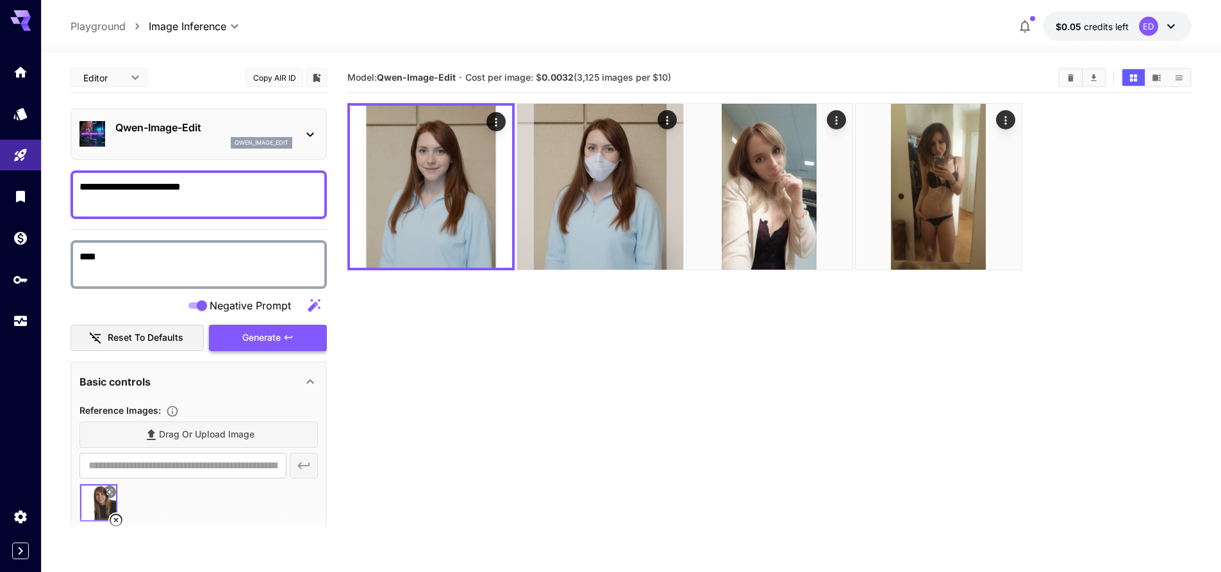
click at [256, 335] on span "Generate" at bounding box center [261, 338] width 38 height 16
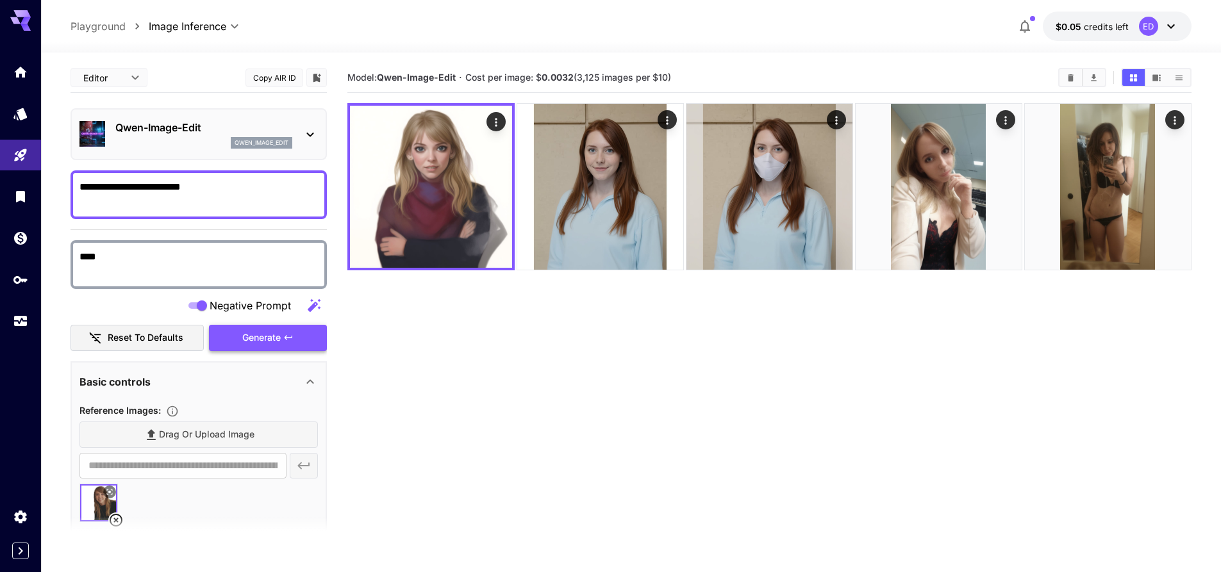
click at [263, 333] on span "Generate" at bounding box center [261, 338] width 38 height 16
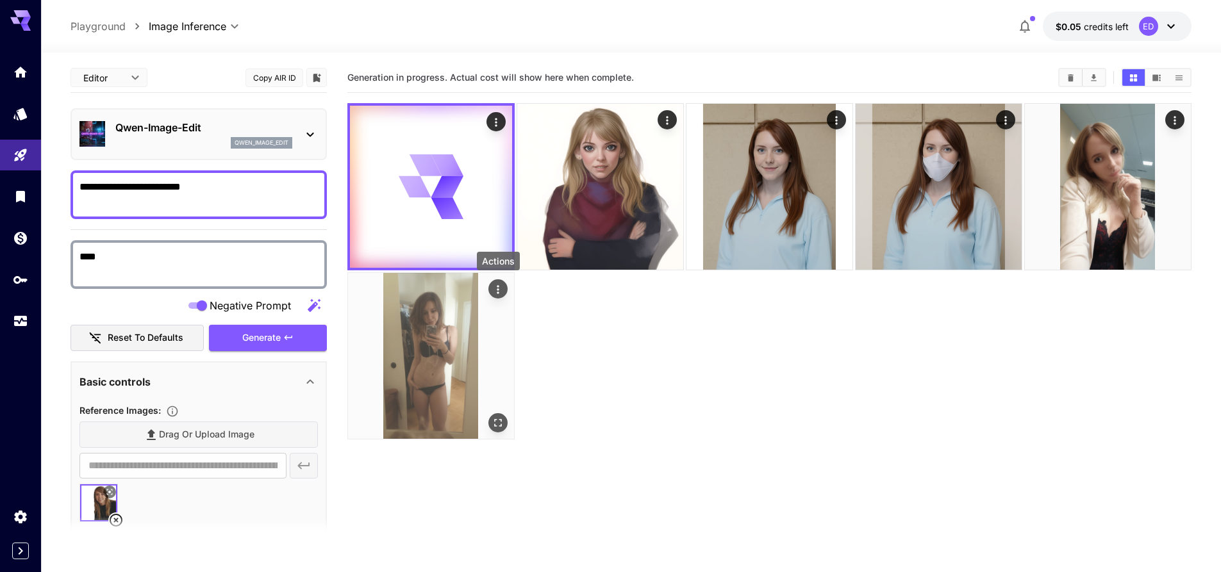
click at [499, 285] on icon "Actions" at bounding box center [498, 289] width 13 height 13
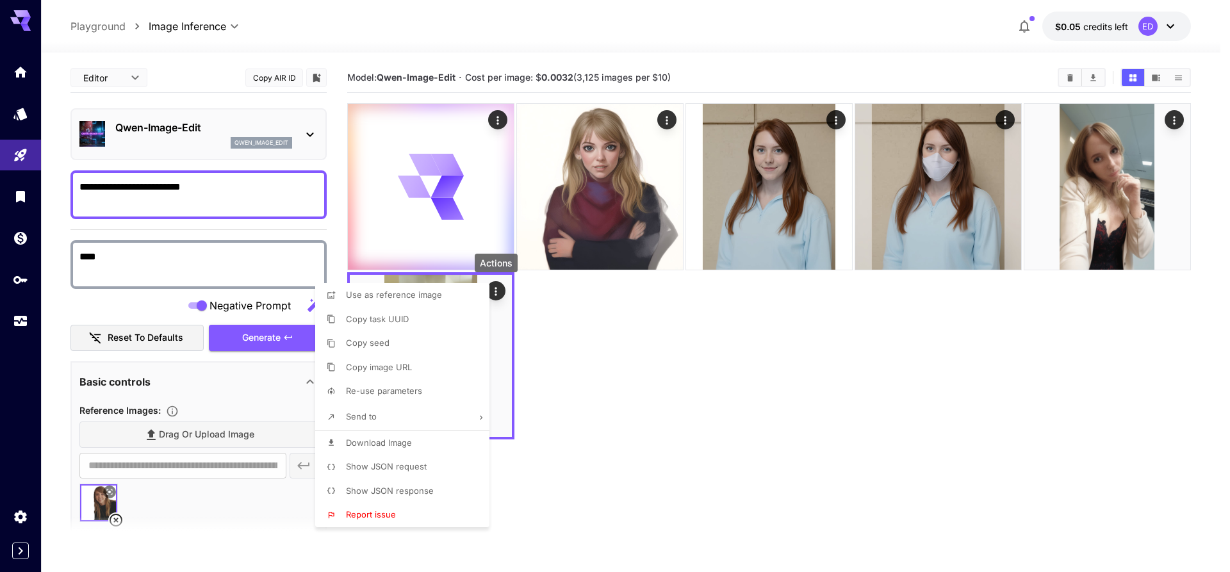
click at [762, 329] on div at bounding box center [615, 286] width 1230 height 572
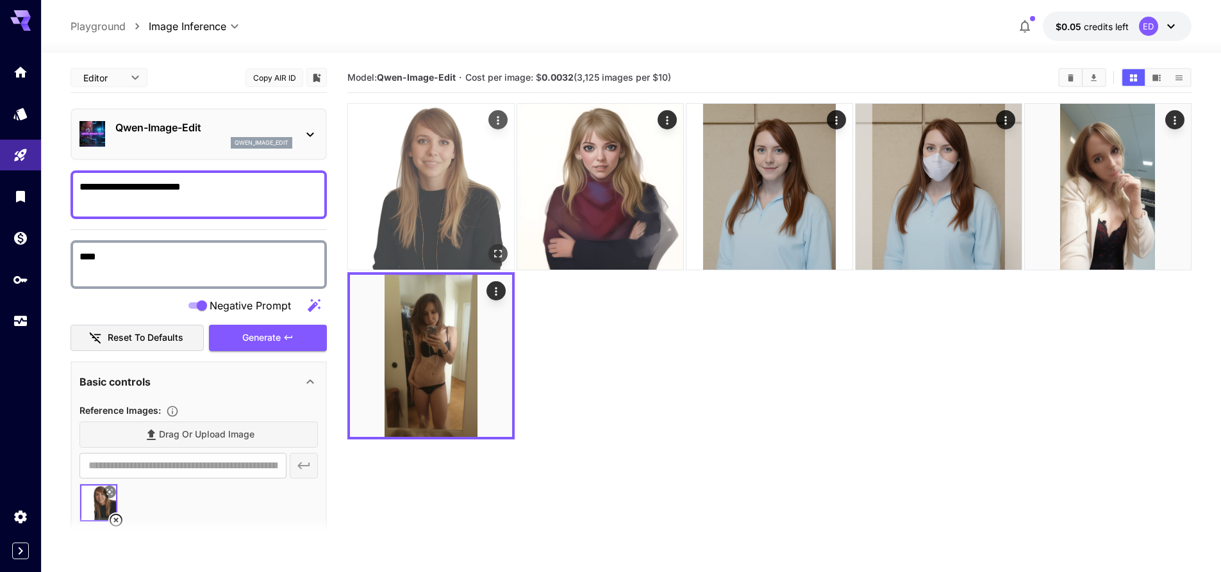
click at [466, 188] on img at bounding box center [431, 187] width 166 height 166
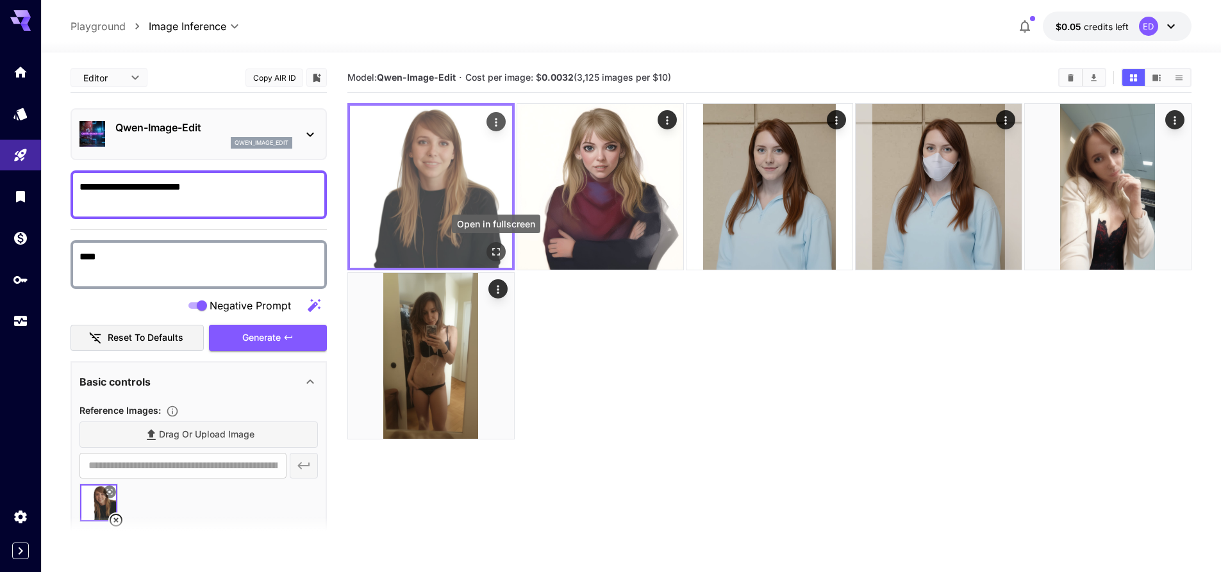
click at [496, 244] on button "Open in fullscreen" at bounding box center [495, 251] width 19 height 19
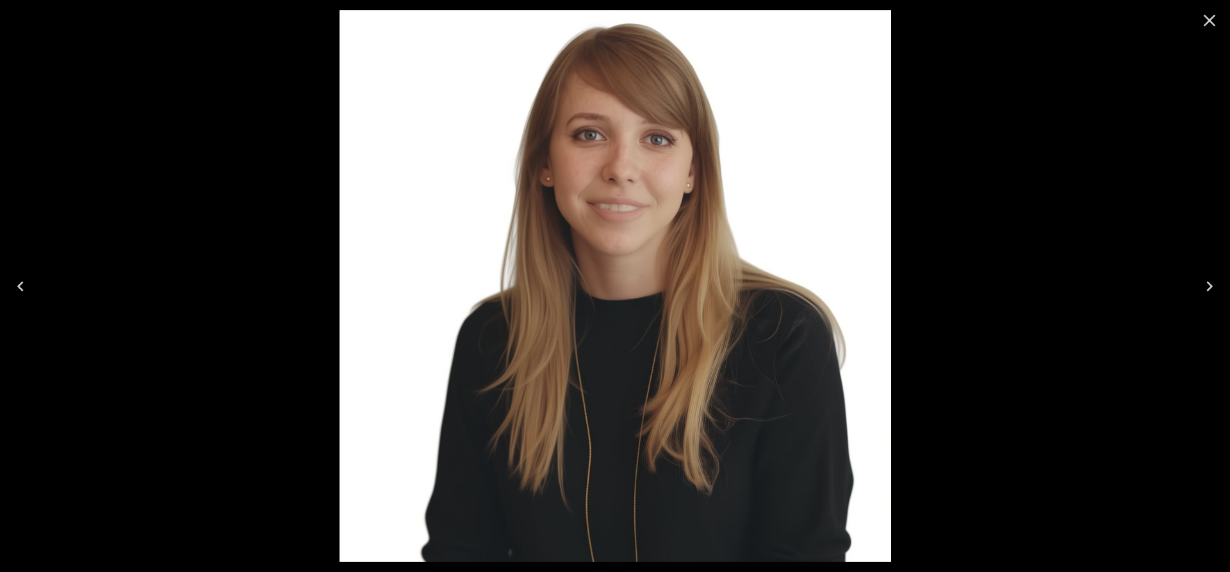
click at [1214, 17] on icon "Close" at bounding box center [1210, 20] width 21 height 21
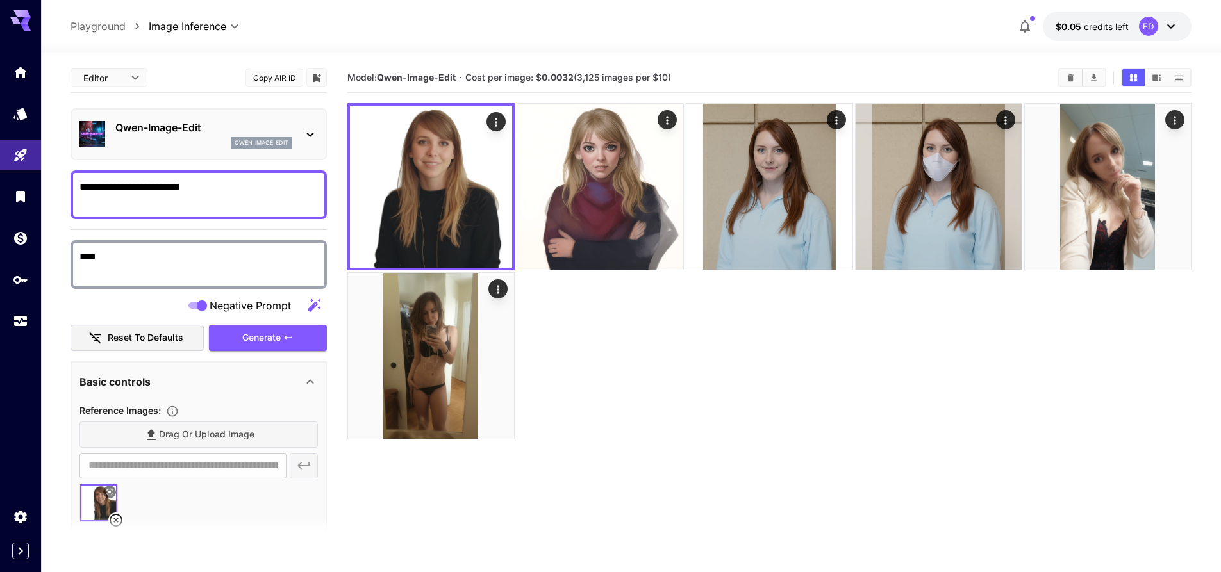
click at [169, 436] on div "Drag or upload image" at bounding box center [198, 435] width 238 height 26
click at [145, 436] on div "Drag or upload image" at bounding box center [198, 435] width 238 height 26
click at [115, 522] on section at bounding box center [198, 533] width 256 height 32
click at [117, 523] on section at bounding box center [198, 533] width 256 height 32
click at [113, 519] on section at bounding box center [198, 533] width 256 height 32
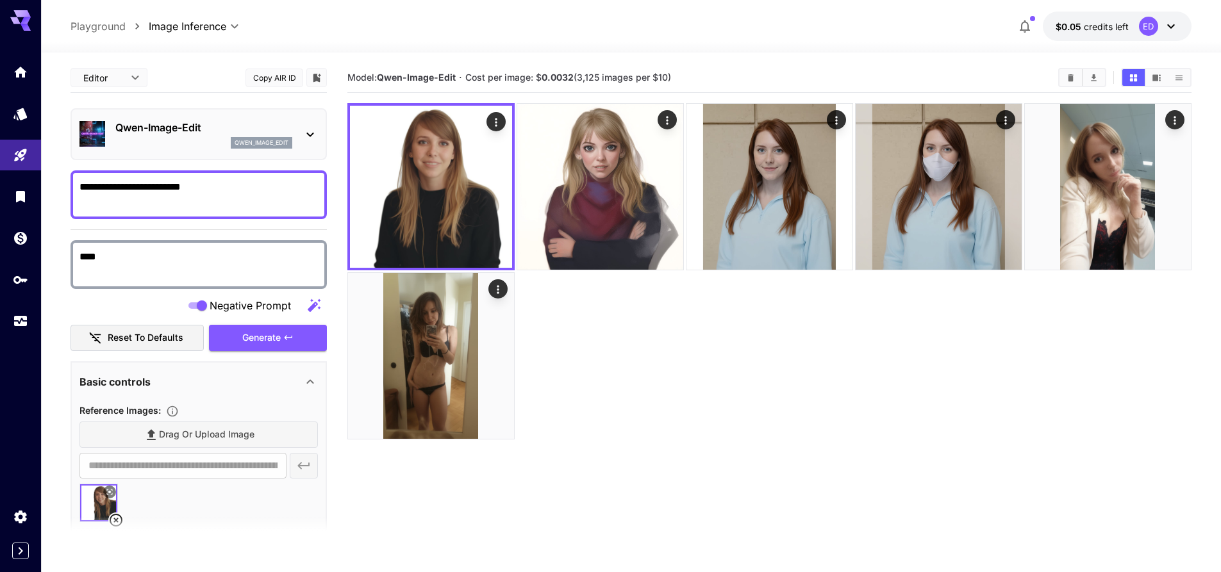
click at [112, 519] on section at bounding box center [198, 533] width 256 height 32
click at [184, 434] on div "Drag or upload image" at bounding box center [198, 435] width 238 height 26
click at [117, 524] on section at bounding box center [198, 533] width 256 height 32
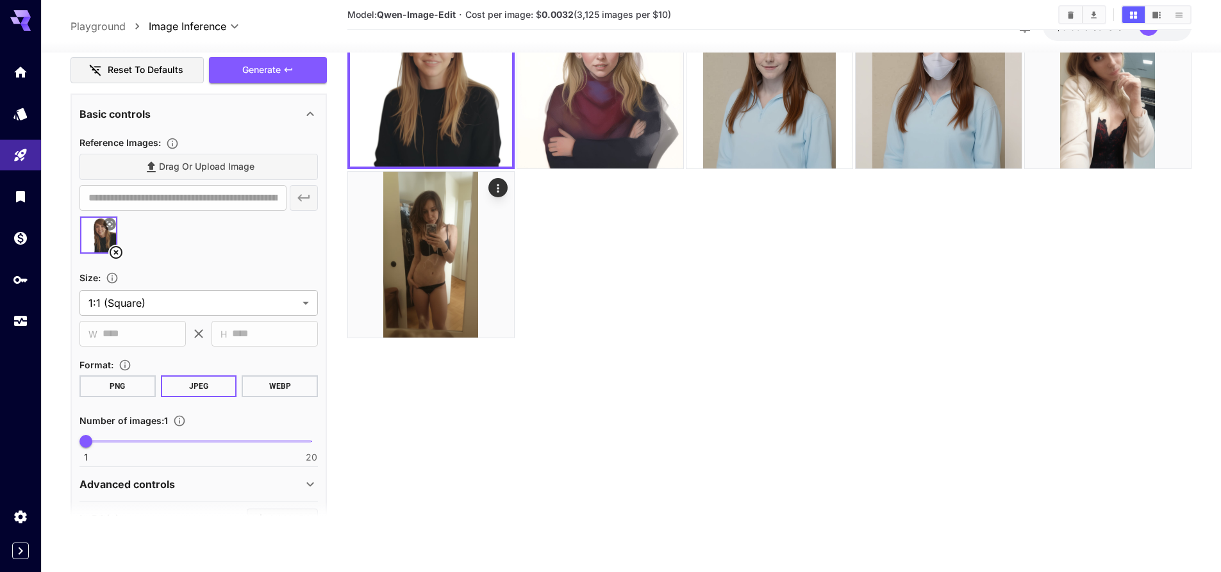
scroll to position [195, 0]
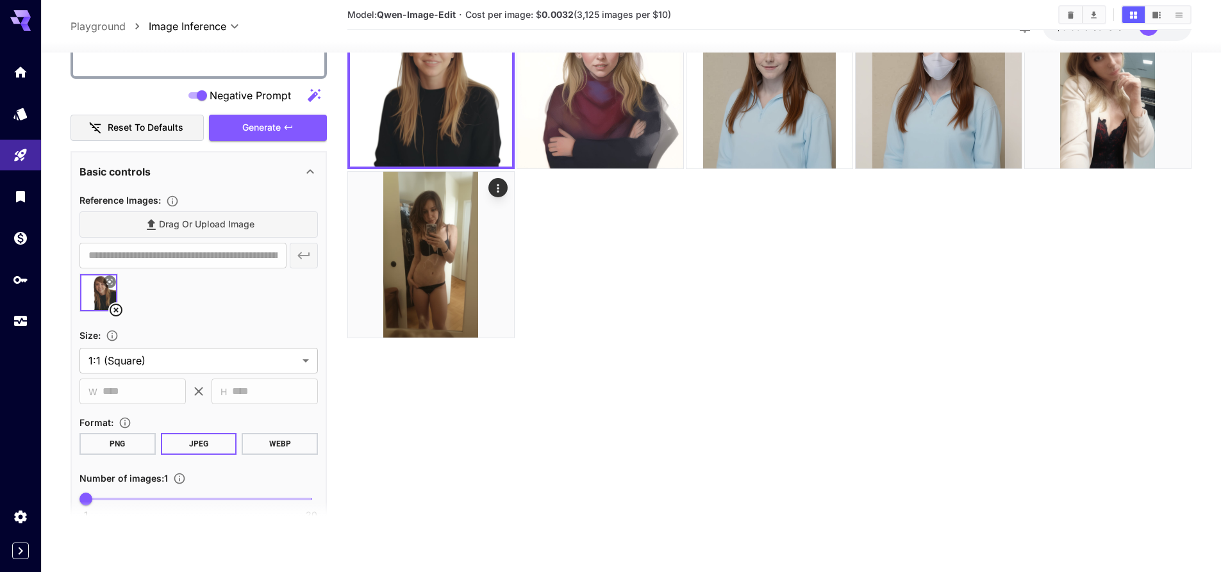
click at [119, 311] on icon at bounding box center [115, 309] width 15 height 15
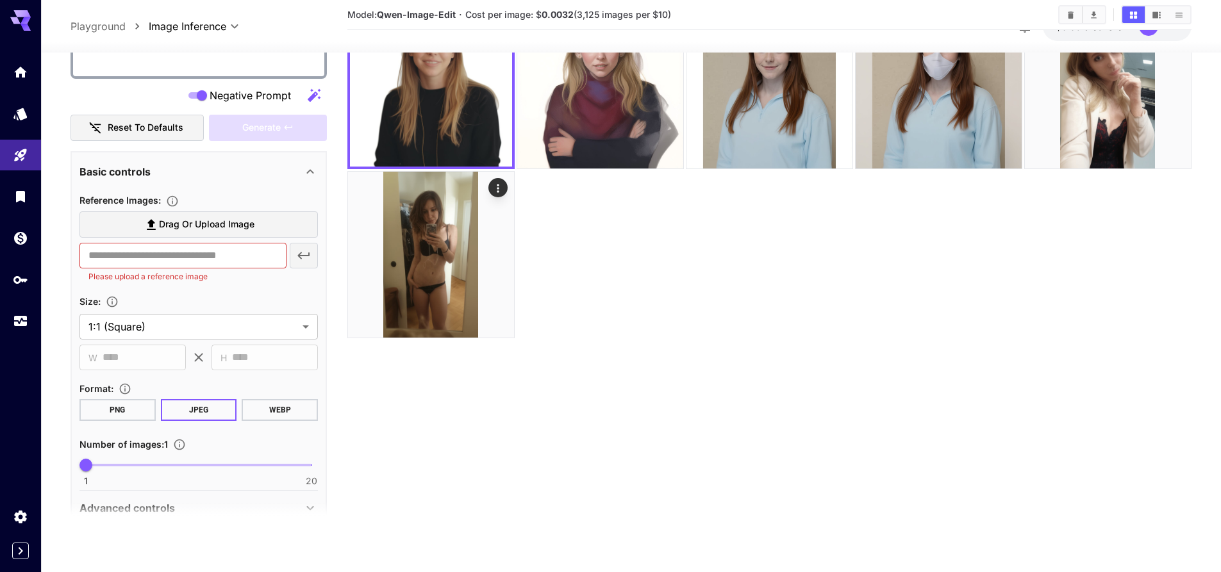
click at [211, 217] on span "Drag or upload image" at bounding box center [206, 225] width 95 height 16
click at [0, 0] on input "Drag or upload image" at bounding box center [0, 0] width 0 height 0
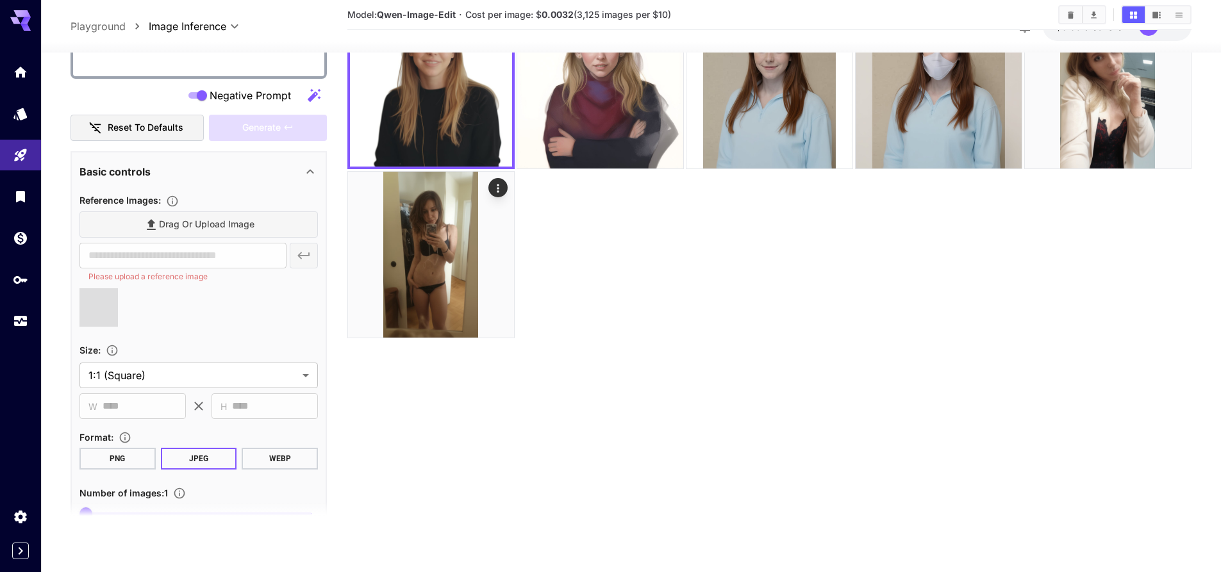
type input "**********"
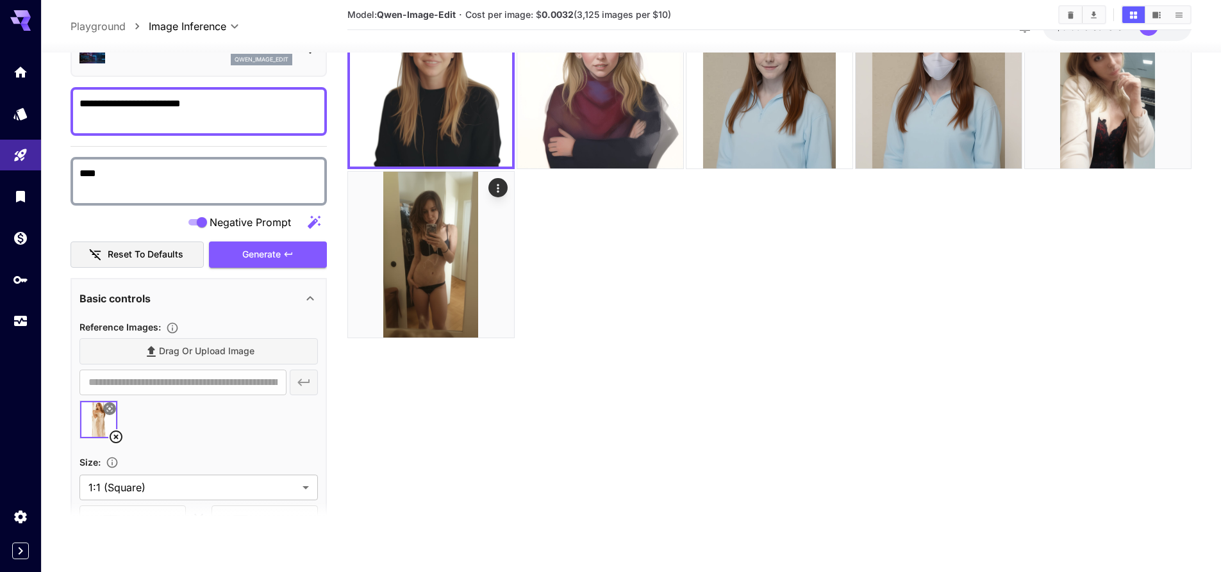
scroll to position [67, 0]
click at [284, 253] on icon "button" at bounding box center [288, 256] width 10 height 10
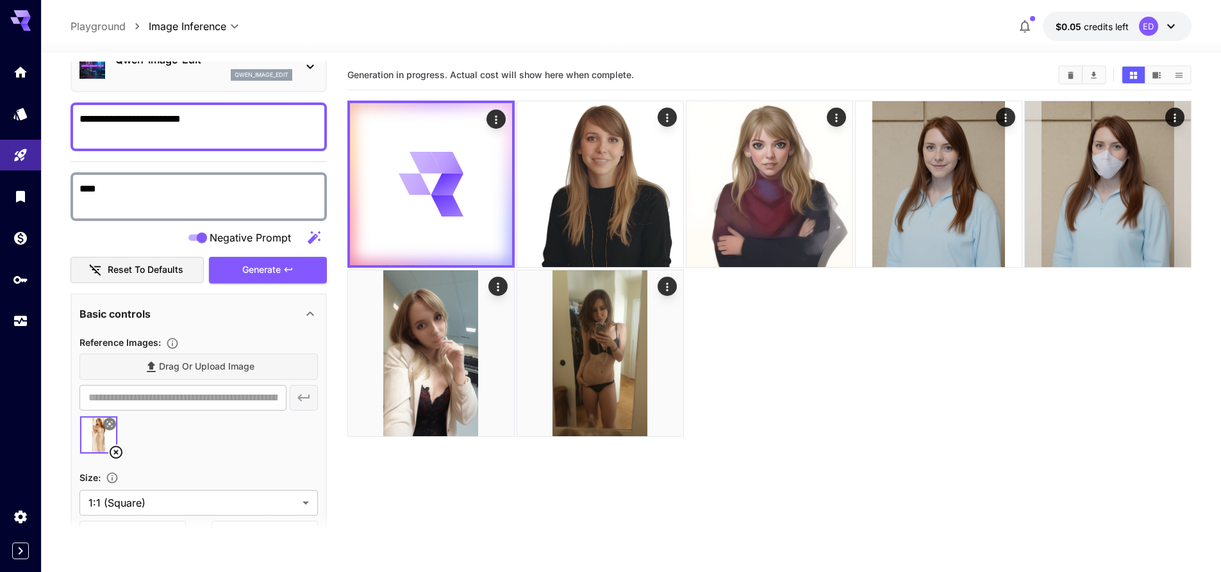
scroll to position [0, 0]
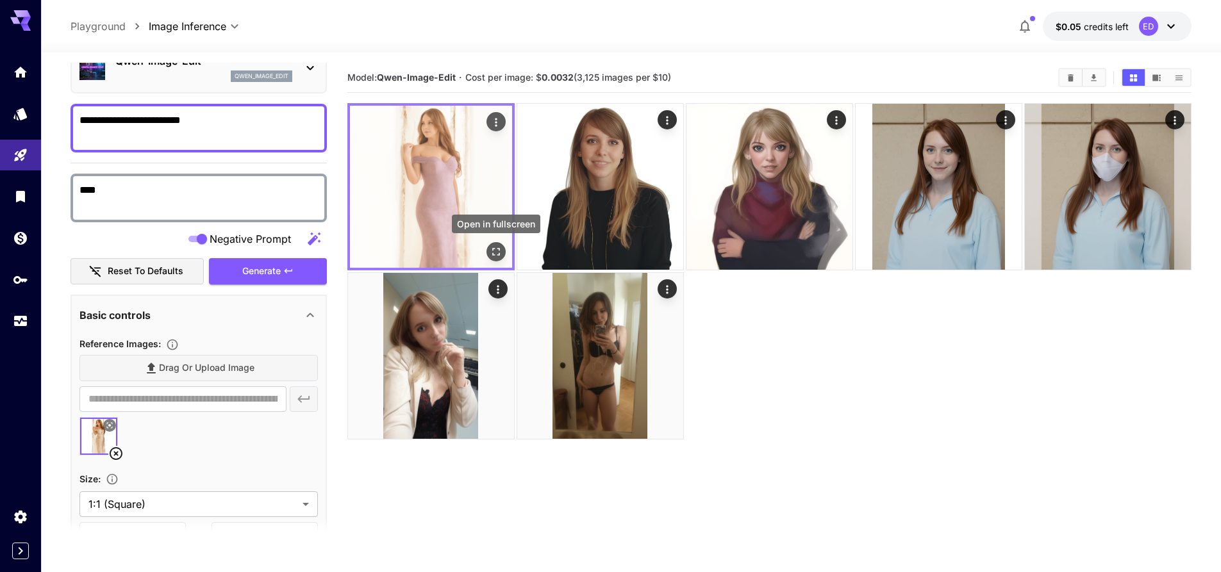
click at [497, 251] on icon "Open in fullscreen" at bounding box center [496, 251] width 13 height 13
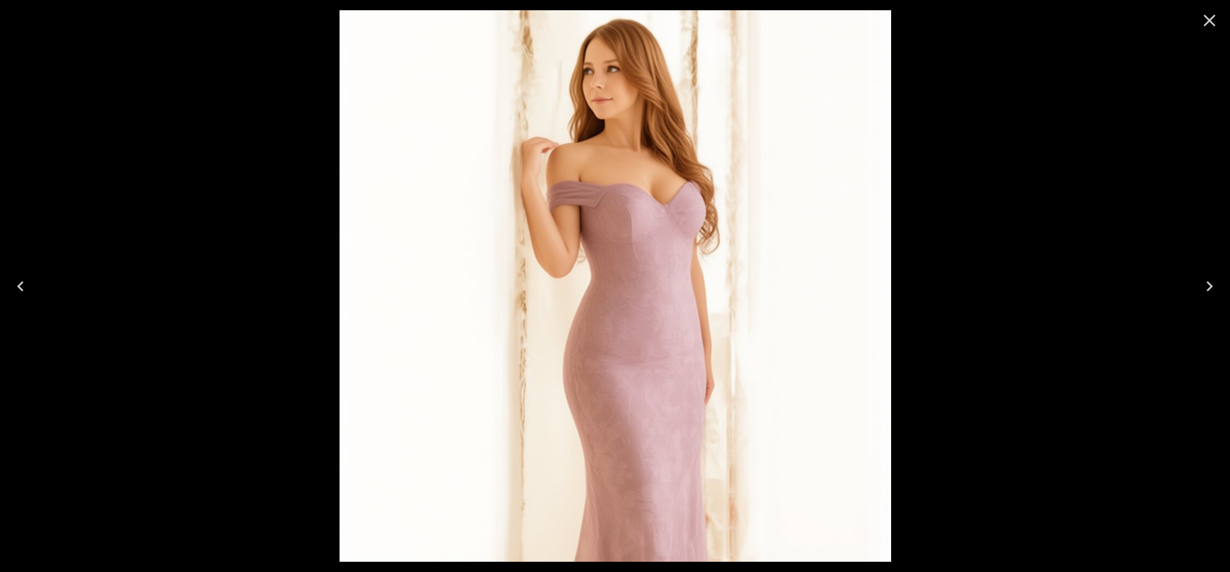
click at [1207, 19] on icon "Close" at bounding box center [1210, 20] width 21 height 21
